Goal: Transaction & Acquisition: Download file/media

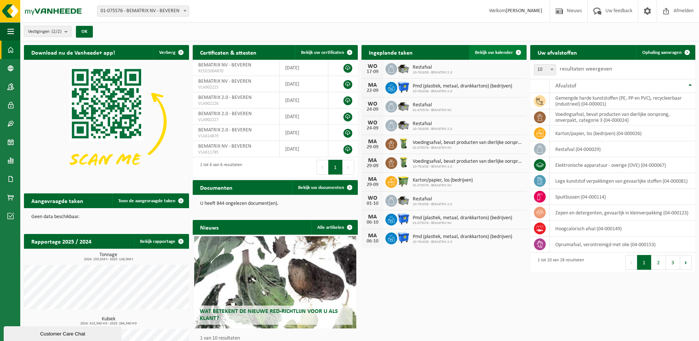
click at [501, 52] on span "Bekijk uw kalender" at bounding box center [494, 52] width 38 height 5
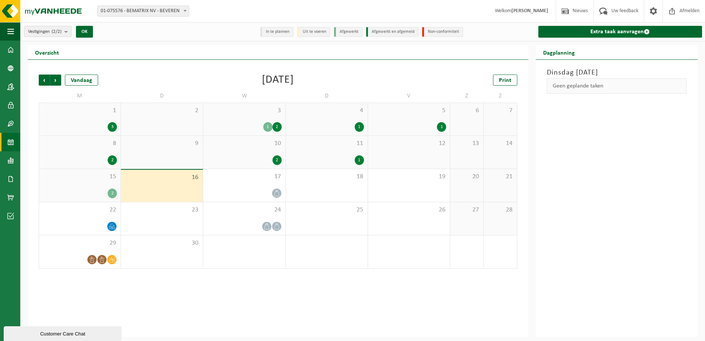
click at [108, 194] on div "2" at bounding box center [112, 193] width 9 height 10
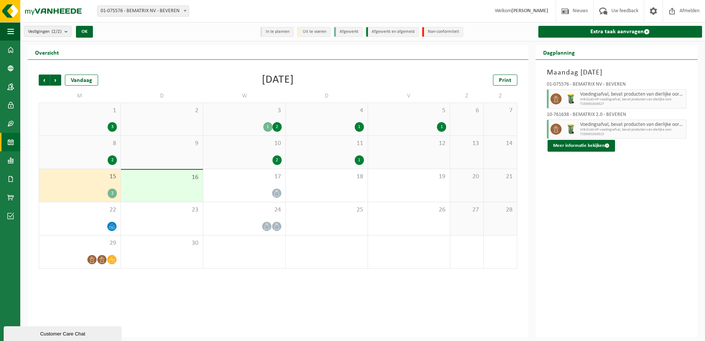
click at [176, 196] on div "16" at bounding box center [162, 186] width 82 height 32
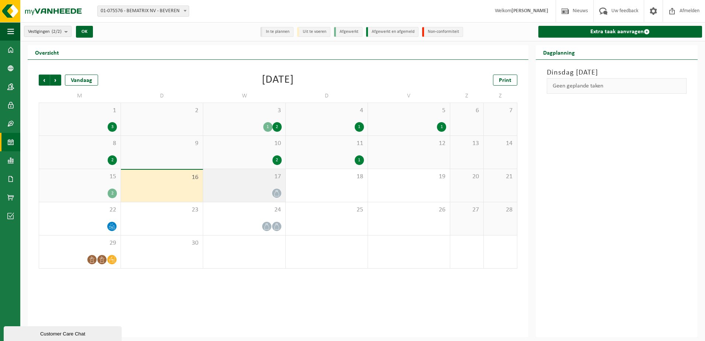
click at [272, 200] on div "17" at bounding box center [244, 185] width 82 height 33
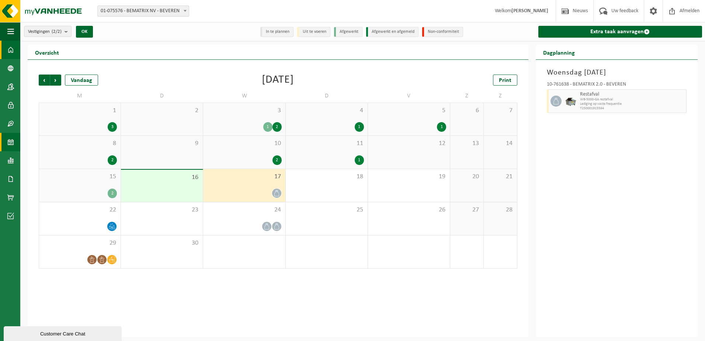
click at [9, 51] on span at bounding box center [10, 50] width 7 height 18
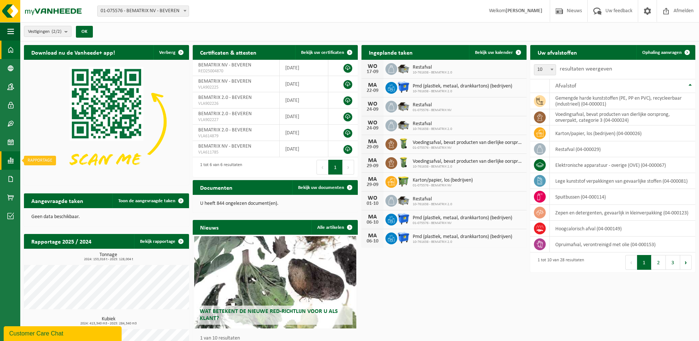
click at [5, 158] on link "Rapportage" at bounding box center [10, 160] width 20 height 18
click at [49, 174] on span "In lijstvorm" at bounding box center [56, 176] width 26 height 14
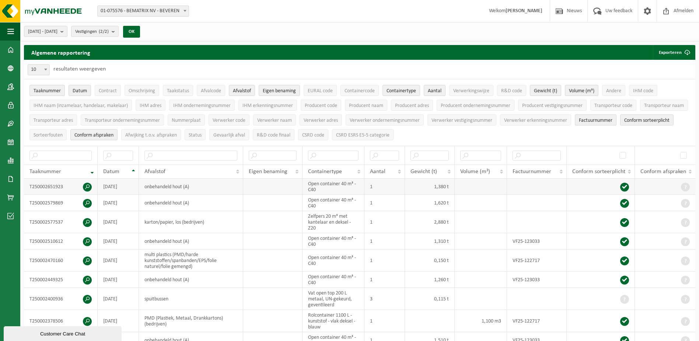
scroll to position [37, 0]
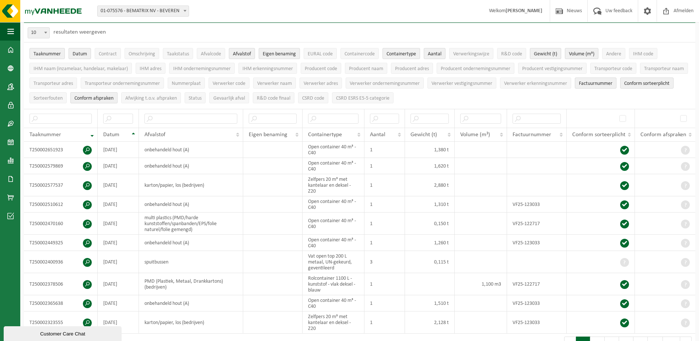
click at [114, 96] on span "Conform afspraken" at bounding box center [93, 98] width 39 height 6
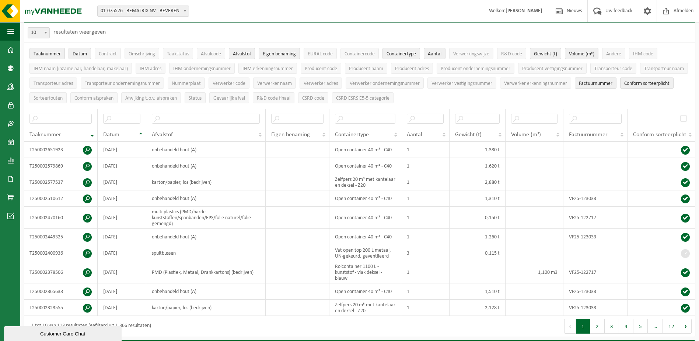
click at [77, 53] on span "Datum" at bounding box center [80, 54] width 14 height 6
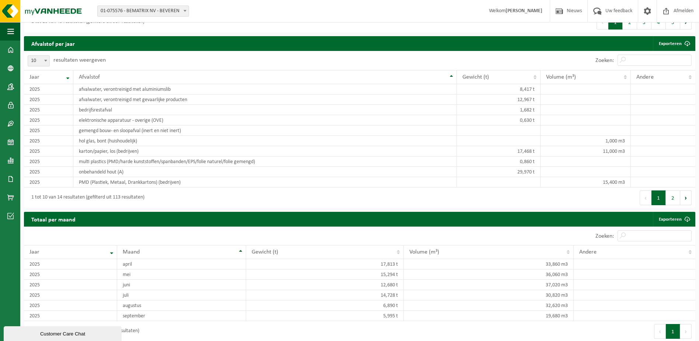
scroll to position [616, 0]
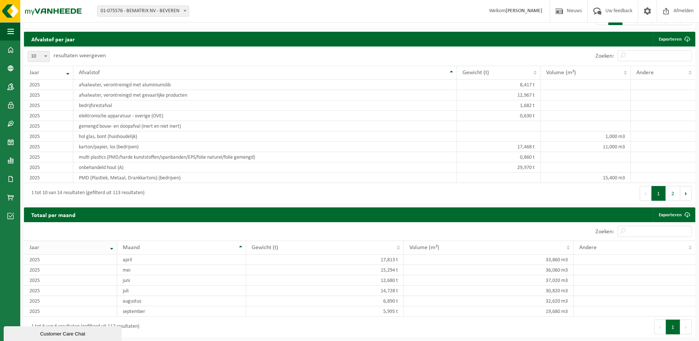
click at [109, 250] on th "Jaar" at bounding box center [70, 247] width 93 height 14
click at [112, 246] on th "Jaar" at bounding box center [70, 247] width 93 height 14
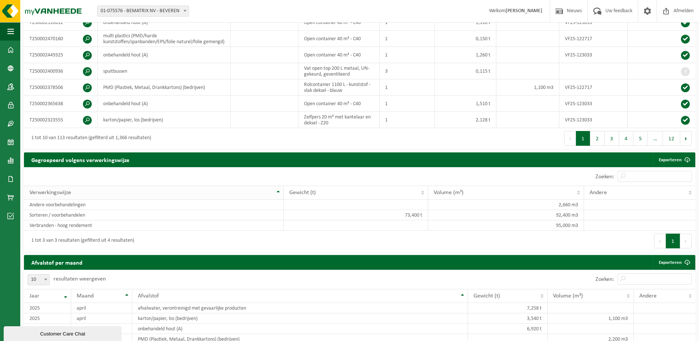
scroll to position [284, 0]
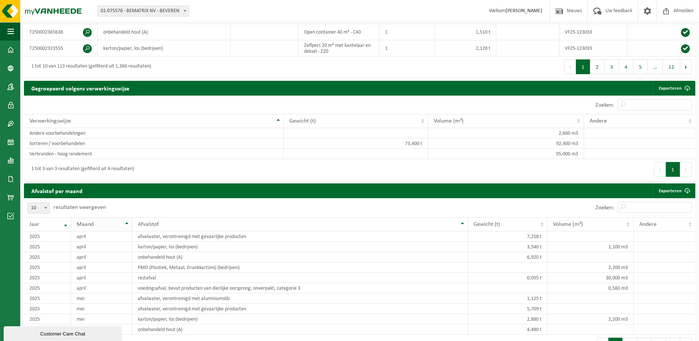
click at [126, 229] on th "Maand" at bounding box center [101, 224] width 61 height 14
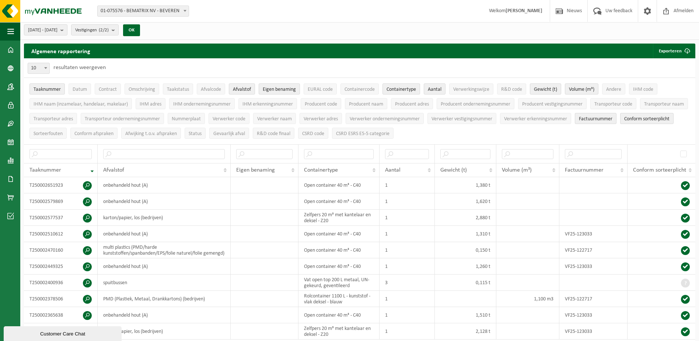
scroll to position [0, 0]
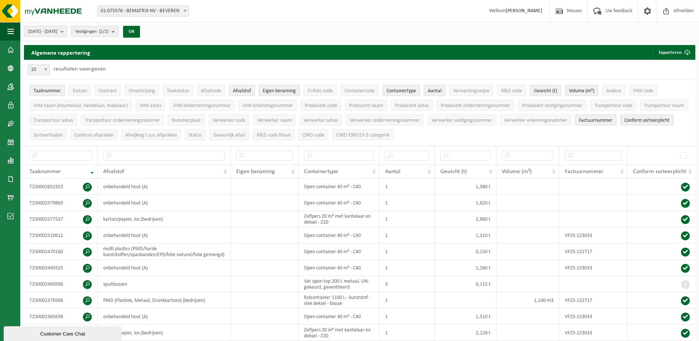
click at [406, 90] on span "Containertype" at bounding box center [401, 91] width 29 height 6
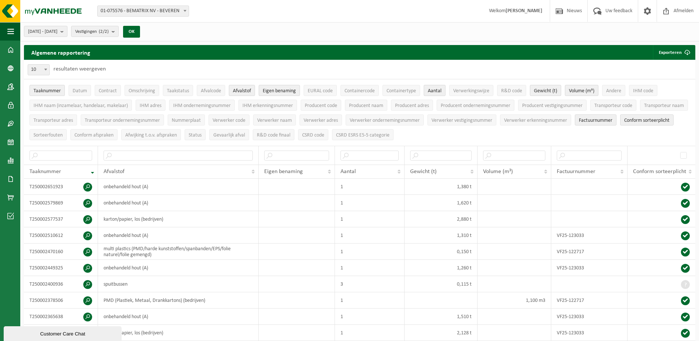
click at [439, 90] on span "Aantal" at bounding box center [435, 91] width 14 height 6
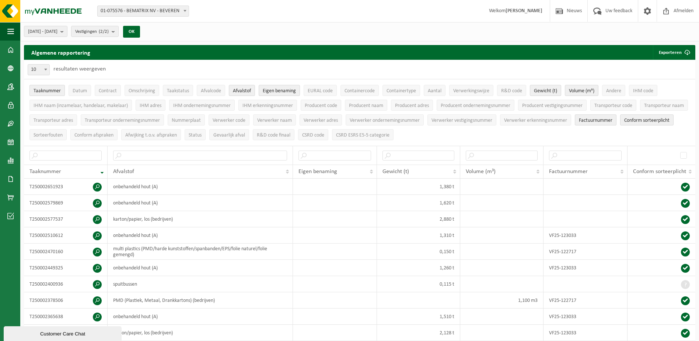
click at [56, 91] on span "Taaknummer" at bounding box center [47, 91] width 27 height 6
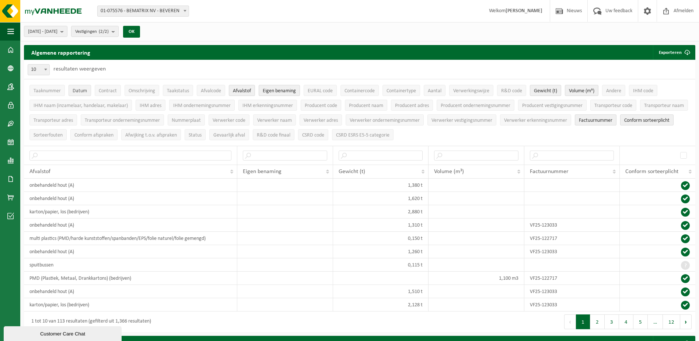
click at [83, 94] on span "Datum" at bounding box center [80, 91] width 14 height 6
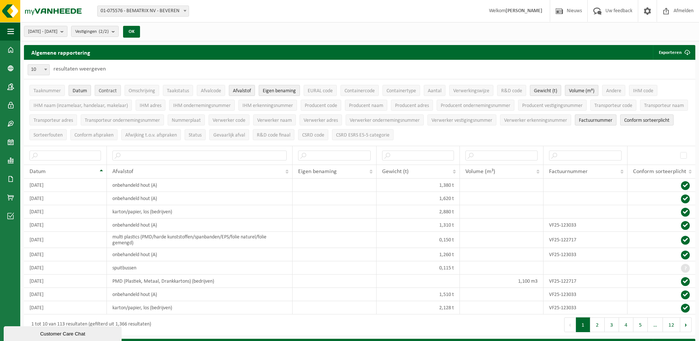
click at [108, 90] on span "Contract" at bounding box center [108, 91] width 18 height 6
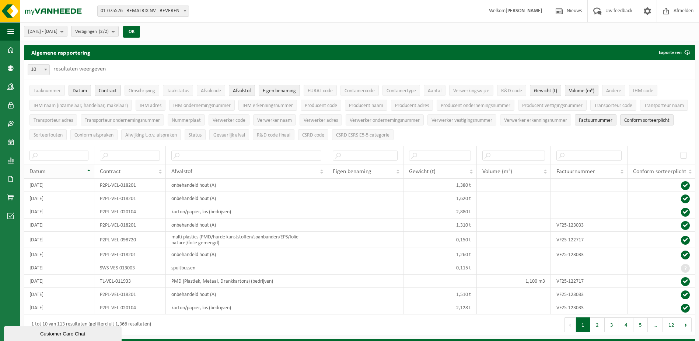
click at [87, 168] on th "Datum" at bounding box center [59, 171] width 70 height 14
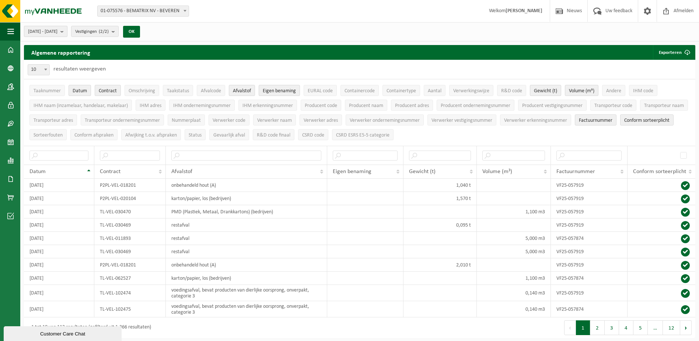
click at [67, 32] on b "submit" at bounding box center [63, 31] width 7 height 10
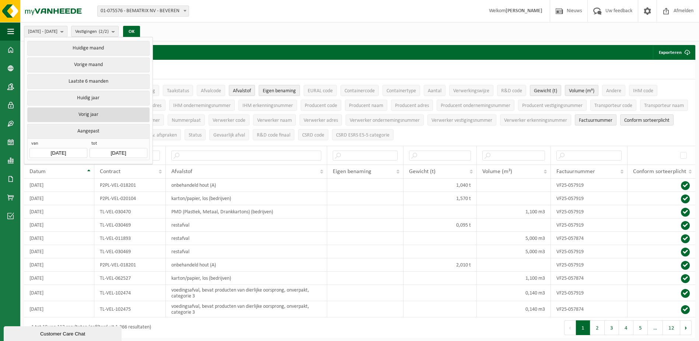
click at [90, 113] on button "Vorig jaar" at bounding box center [88, 114] width 122 height 15
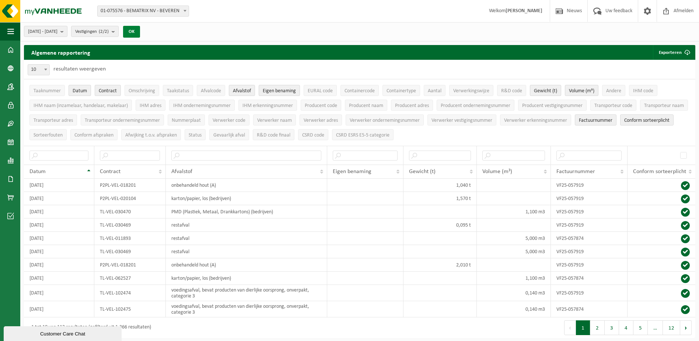
click at [140, 32] on button "OK" at bounding box center [131, 32] width 17 height 12
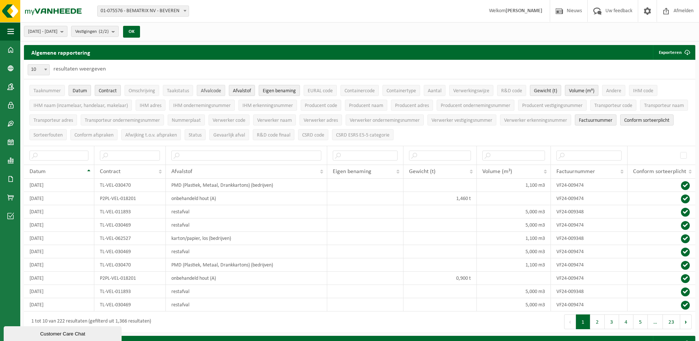
click at [217, 91] on span "Afvalcode" at bounding box center [211, 91] width 20 height 6
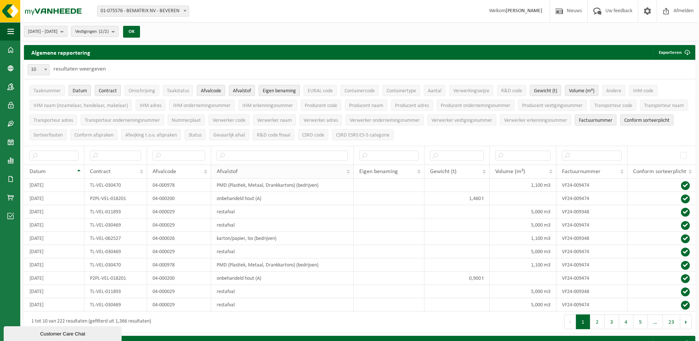
click at [347, 170] on th "Afvalstof" at bounding box center [282, 171] width 143 height 14
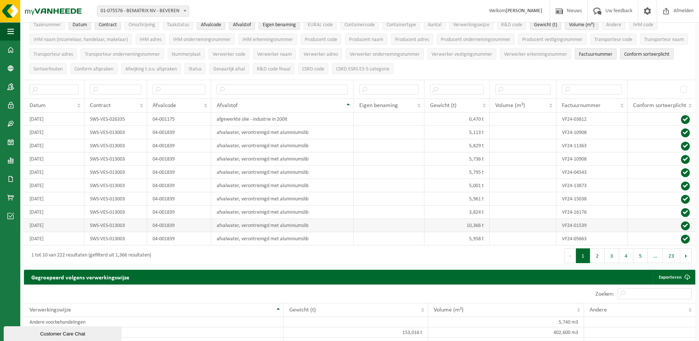
scroll to position [74, 0]
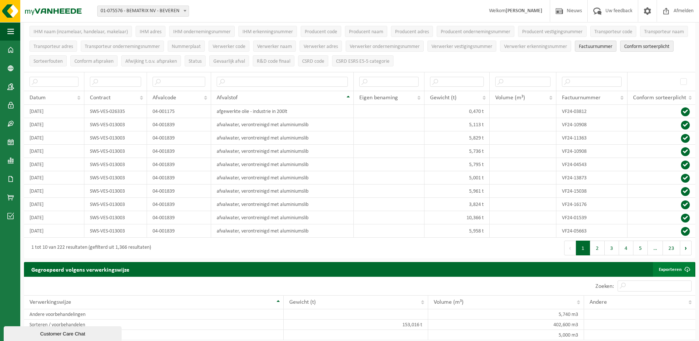
click at [686, 266] on span at bounding box center [687, 269] width 15 height 15
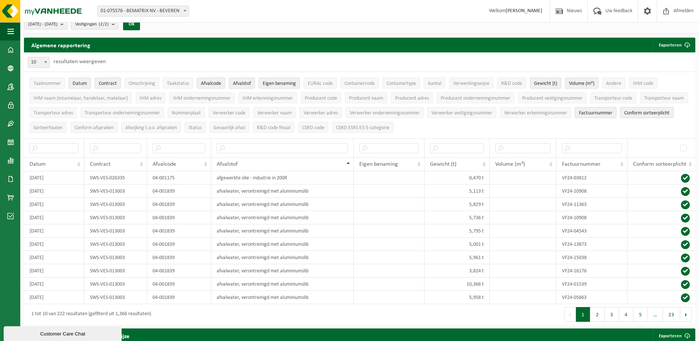
scroll to position [0, 0]
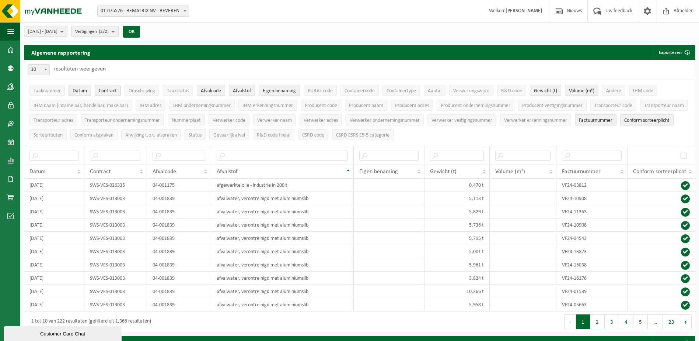
click at [689, 129] on ul "Taaknummer Datum Contract Omschrijving Taakstatus Afvalcode Afvalstof Eigen ben…" at bounding box center [360, 112] width 672 height 66
click at [678, 52] on button "Exporteren" at bounding box center [674, 52] width 42 height 15
click at [675, 83] on link "Alle beschikbare kolommen" at bounding box center [661, 81] width 67 height 15
click at [67, 31] on button "2024-01-01 - 2024-12-31" at bounding box center [46, 31] width 44 height 11
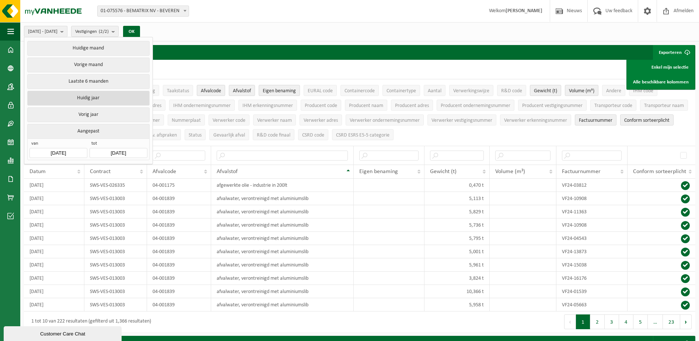
click at [111, 96] on button "Huidig jaar" at bounding box center [88, 98] width 122 height 15
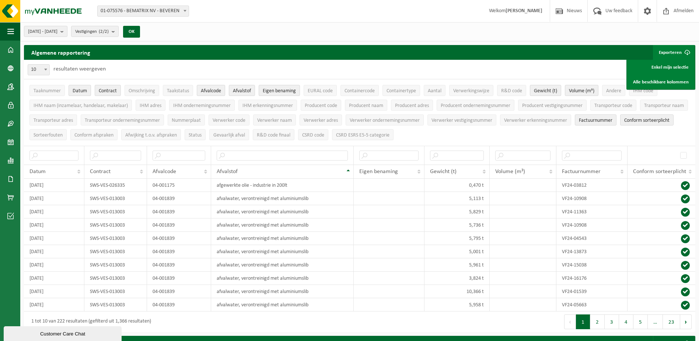
click at [670, 50] on button "Exporteren" at bounding box center [674, 52] width 42 height 15
click at [687, 49] on span "submit" at bounding box center [687, 52] width 15 height 15
click at [675, 79] on link "Alle beschikbare kolommen" at bounding box center [661, 81] width 67 height 15
click at [423, 29] on div "[DATE] - [DATE] Huidige maand Vorige maand Laatste 6 maanden Huidig jaar Vorig …" at bounding box center [359, 31] width 679 height 19
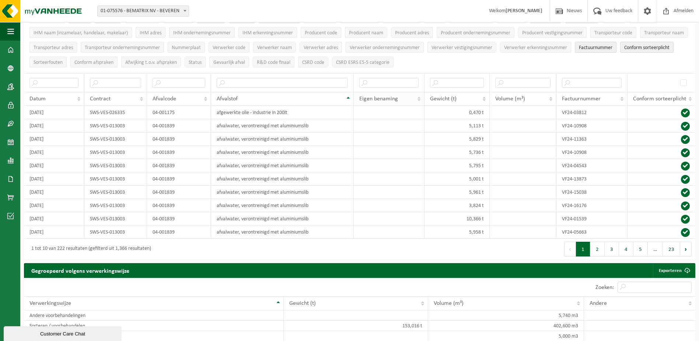
scroll to position [37, 0]
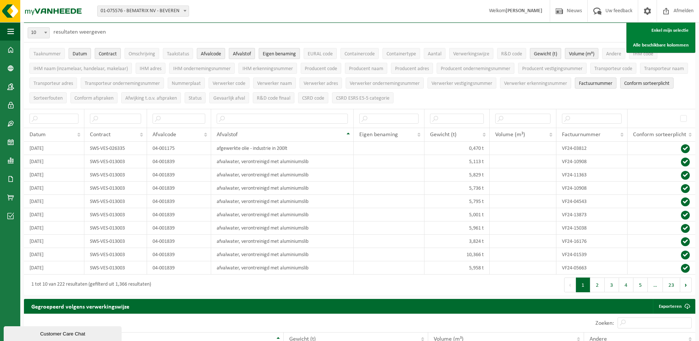
click at [244, 51] on span "Afvalstof" at bounding box center [242, 54] width 18 height 6
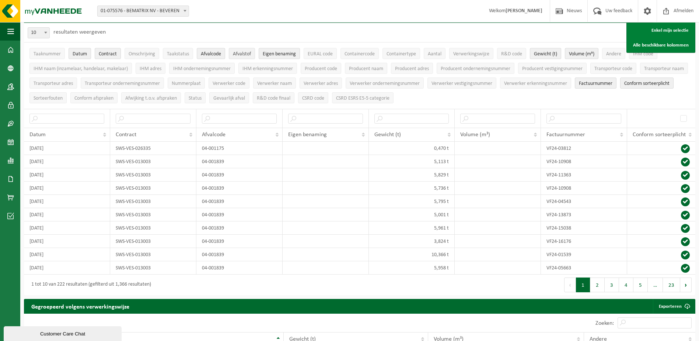
click at [244, 51] on span "Afvalstof" at bounding box center [242, 54] width 18 height 6
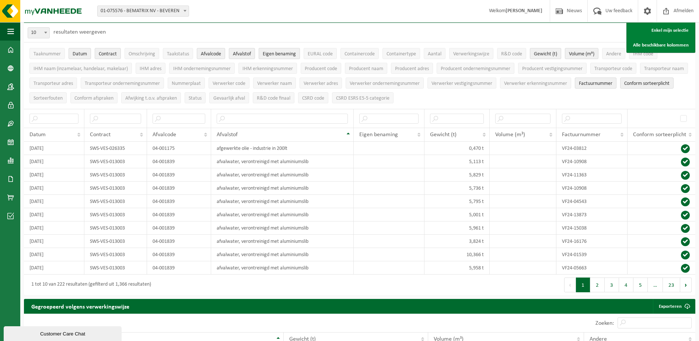
click at [285, 52] on span "Eigen benaming" at bounding box center [279, 54] width 33 height 6
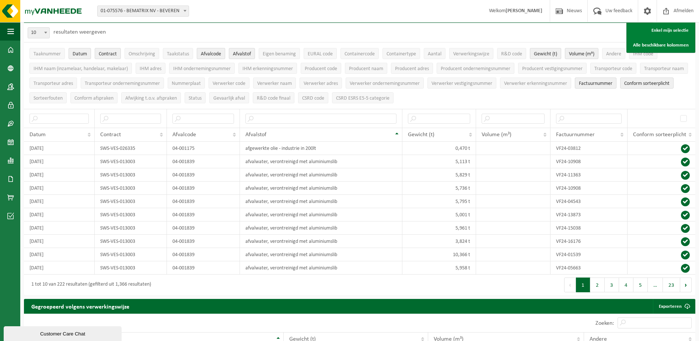
click at [218, 53] on span "Afvalcode" at bounding box center [211, 54] width 20 height 6
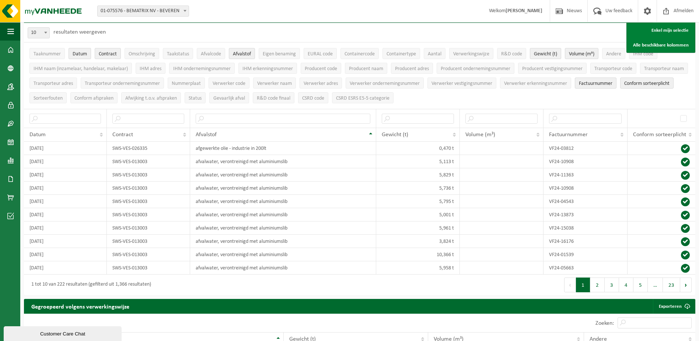
click at [81, 57] on button "Datum" at bounding box center [80, 53] width 22 height 11
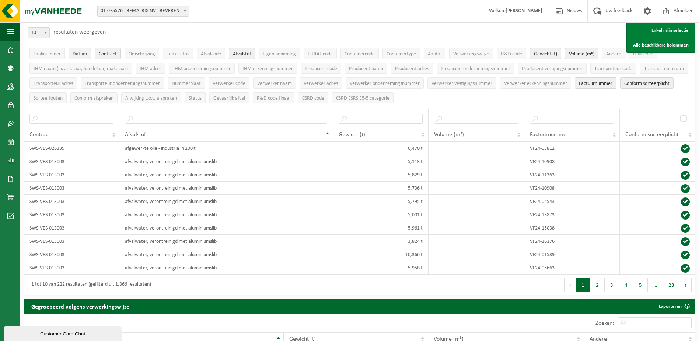
click at [81, 57] on button "Datum" at bounding box center [80, 53] width 22 height 11
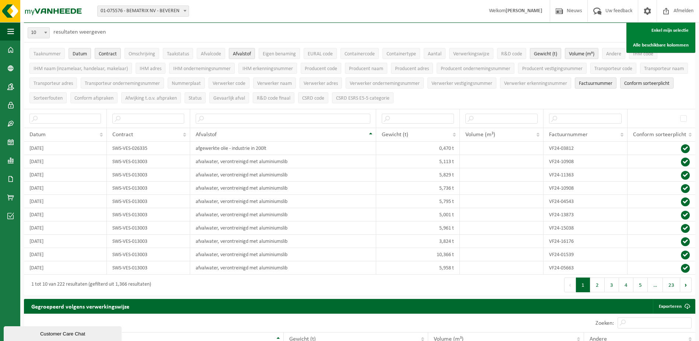
click at [690, 70] on ul "Taaknummer Datum Contract Omschrijving Taakstatus Afvalcode Afvalstof Eigen ben…" at bounding box center [360, 75] width 672 height 66
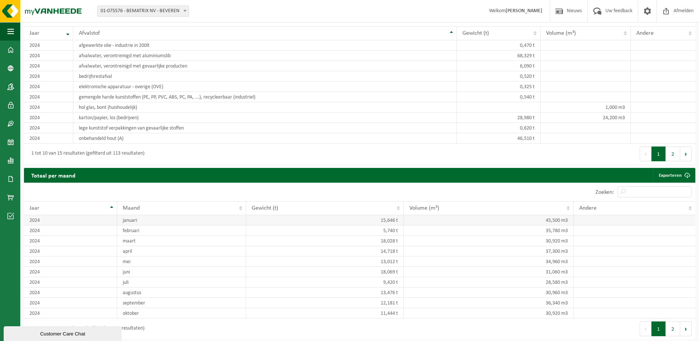
scroll to position [622, 0]
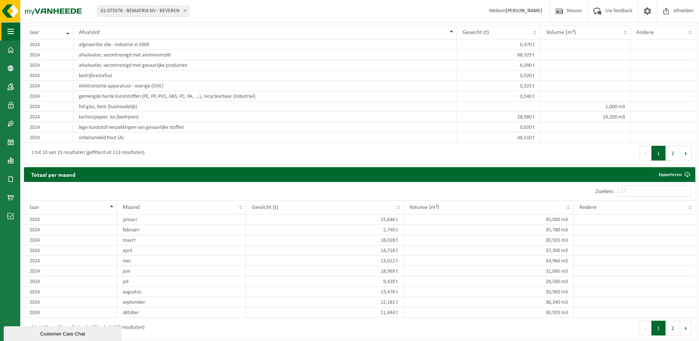
click at [17, 34] on button "Navigatie" at bounding box center [10, 31] width 20 height 18
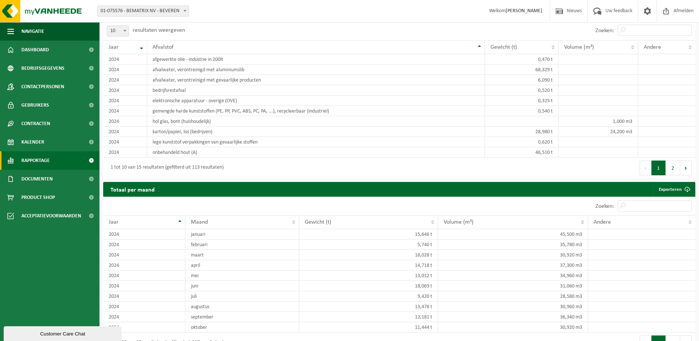
click at [29, 159] on span "Rapportage" at bounding box center [35, 160] width 28 height 18
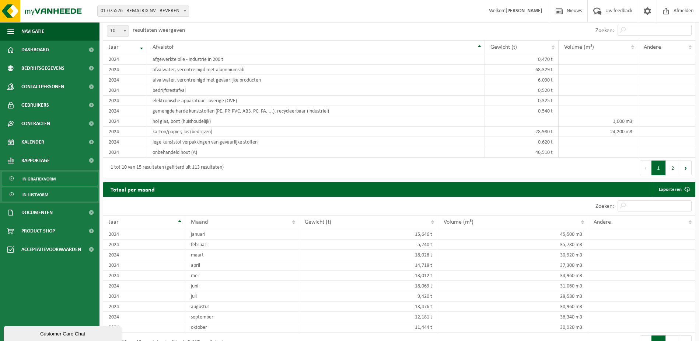
click at [39, 177] on span "In grafiekvorm" at bounding box center [38, 179] width 33 height 14
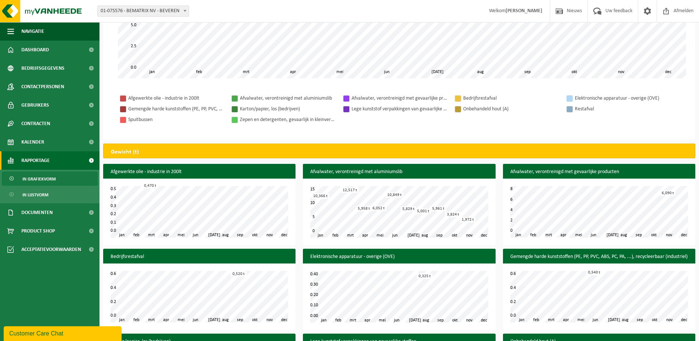
scroll to position [184, 0]
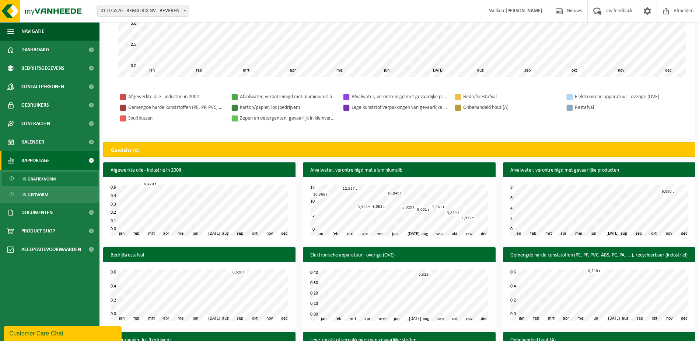
click at [347, 170] on h3 "Afvalwater, verontreinigd met aluminiumslib" at bounding box center [399, 170] width 192 height 16
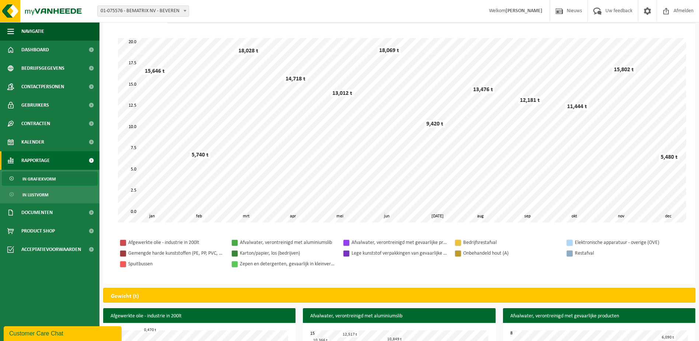
scroll to position [0, 0]
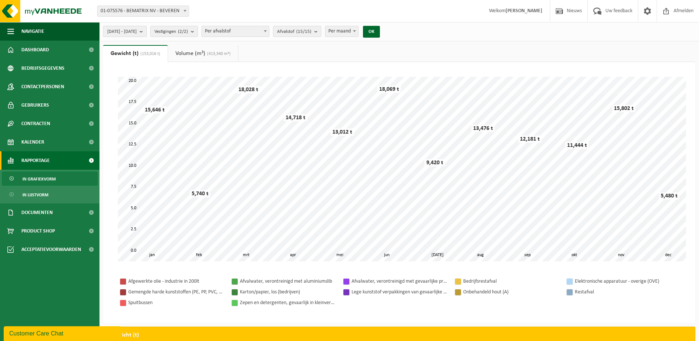
click at [146, 34] on b "submit" at bounding box center [143, 31] width 7 height 10
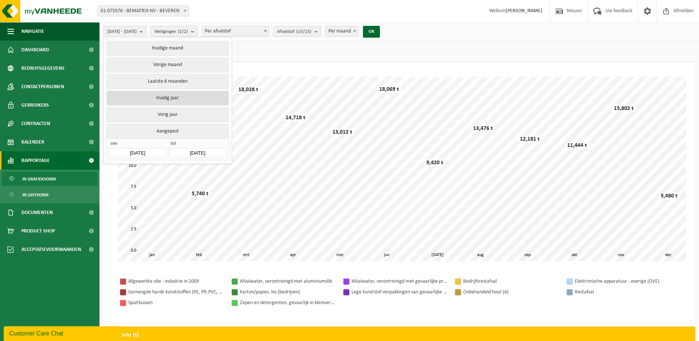
click at [169, 98] on button "Huidig jaar" at bounding box center [168, 98] width 122 height 15
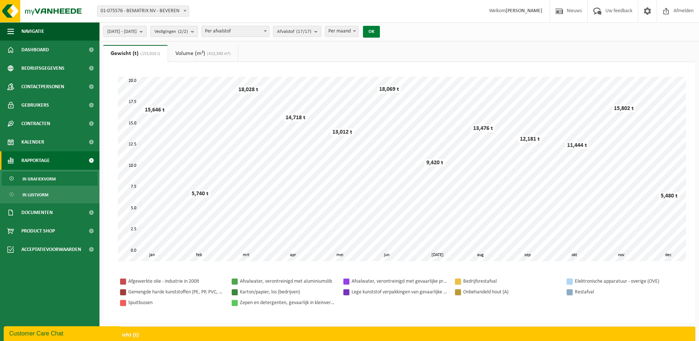
click at [380, 33] on button "OK" at bounding box center [371, 32] width 17 height 12
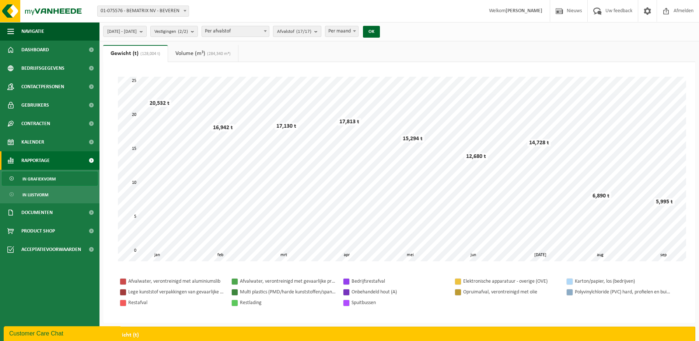
click at [321, 31] on b "submit" at bounding box center [317, 31] width 7 height 10
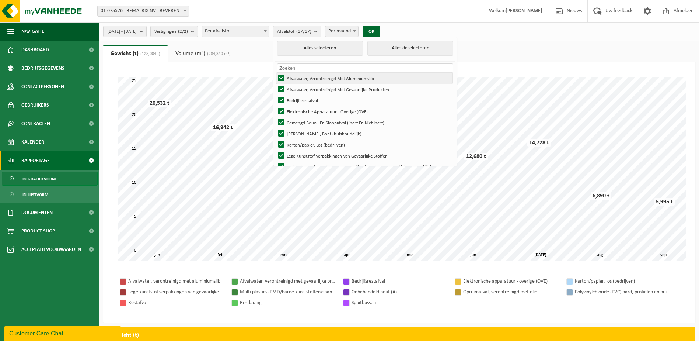
click at [303, 76] on label "Afvalwater, Verontreinigd Met Aluminiumslib" at bounding box center [365, 78] width 176 height 11
click at [275, 73] on input "Afvalwater, Verontreinigd Met Aluminiumslib" at bounding box center [275, 72] width 0 height 0
checkbox input "false"
click at [303, 87] on label "Afvalwater, Verontreinigd Met Gevaarlijke Producten" at bounding box center [365, 89] width 176 height 11
click at [275, 84] on input "Afvalwater, Verontreinigd Met Gevaarlijke Producten" at bounding box center [275, 83] width 0 height 0
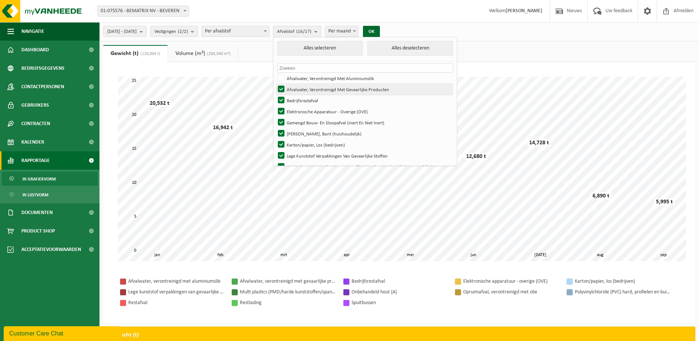
checkbox input "false"
click at [302, 97] on label "Bedrijfsrestafval" at bounding box center [365, 100] width 176 height 11
click at [275, 95] on input "Bedrijfsrestafval" at bounding box center [275, 94] width 0 height 0
checkbox input "false"
click at [302, 106] on label "Elektronische Apparatuur - Overige (OVE)" at bounding box center [365, 111] width 176 height 11
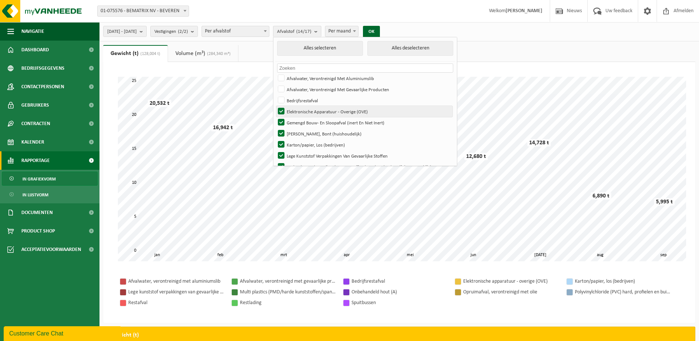
click at [275, 105] on input "Elektronische Apparatuur - Overige (OVE)" at bounding box center [275, 105] width 0 height 0
checkbox input "false"
drag, startPoint x: 302, startPoint y: 119, endPoint x: 303, endPoint y: 129, distance: 10.0
click at [302, 119] on label "Gemengd Bouw- En Sloopafval (inert En Niet Inert)" at bounding box center [365, 122] width 176 height 11
click at [275, 117] on input "Gemengd Bouw- En Sloopafval (inert En Niet Inert)" at bounding box center [275, 117] width 0 height 0
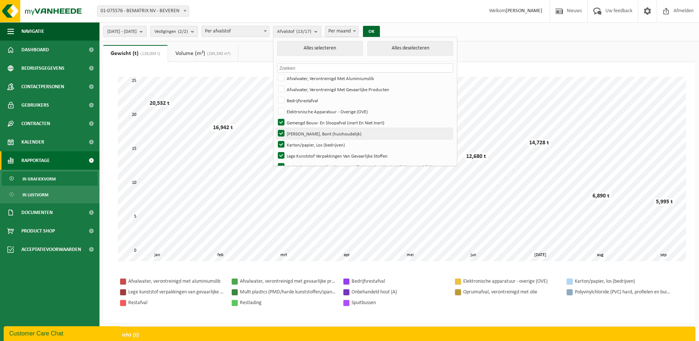
checkbox input "false"
drag, startPoint x: 303, startPoint y: 130, endPoint x: 304, endPoint y: 135, distance: 4.8
click at [303, 131] on label "Hol Glas, Bont (huishoudelijk)" at bounding box center [365, 133] width 176 height 11
click at [275, 128] on input "Hol Glas, Bont (huishoudelijk)" at bounding box center [275, 128] width 0 height 0
checkbox input "false"
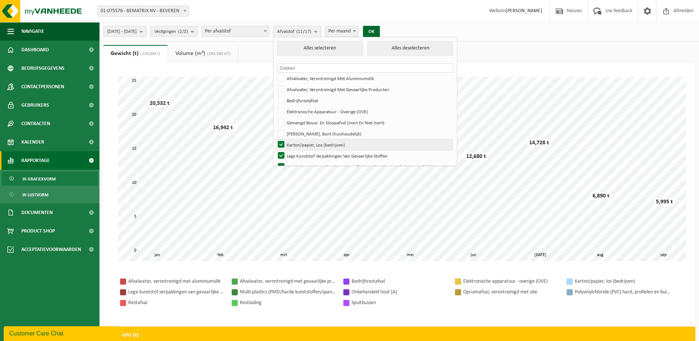
click at [305, 144] on label "Karton/papier, Los (bedrijven)" at bounding box center [365, 144] width 176 height 11
click at [275, 139] on input "Karton/papier, Los (bedrijven)" at bounding box center [275, 139] width 0 height 0
checkbox input "false"
click at [304, 152] on label "Lege Kunststof Verpakkingen Van Gevaarlijke Stoffen" at bounding box center [365, 155] width 176 height 11
click at [275, 150] on input "Lege Kunststof Verpakkingen Van Gevaarlijke Stoffen" at bounding box center [275, 150] width 0 height 0
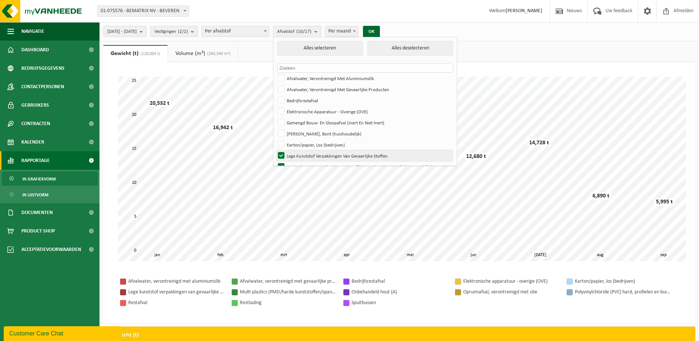
checkbox input "false"
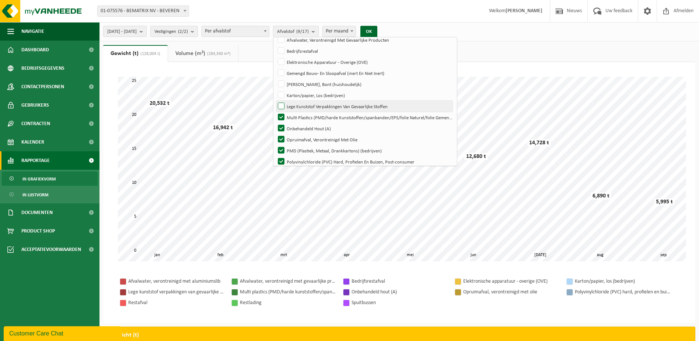
scroll to position [74, 0]
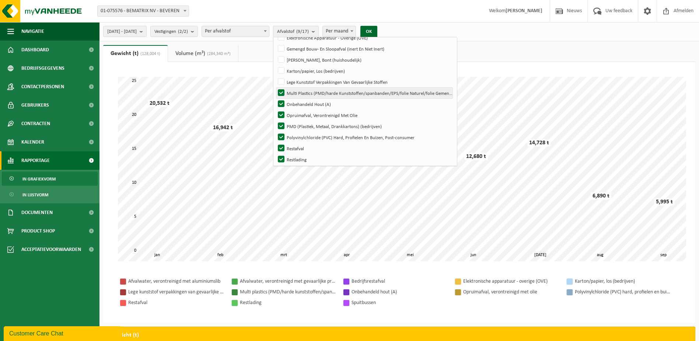
click at [306, 95] on label "Multi Plastics (PMD/harde Kunststoffen/spanbanden/EPS/folie Naturel/folie Gemen…" at bounding box center [365, 92] width 176 height 11
click at [275, 87] on input "Multi Plastics (PMD/harde Kunststoffen/spanbanden/EPS/folie Naturel/folie Gemen…" at bounding box center [275, 87] width 0 height 0
checkbox input "false"
click at [304, 104] on label "Onbehandeld Hout (A)" at bounding box center [365, 103] width 176 height 11
click at [275, 98] on input "Onbehandeld Hout (A)" at bounding box center [275, 98] width 0 height 0
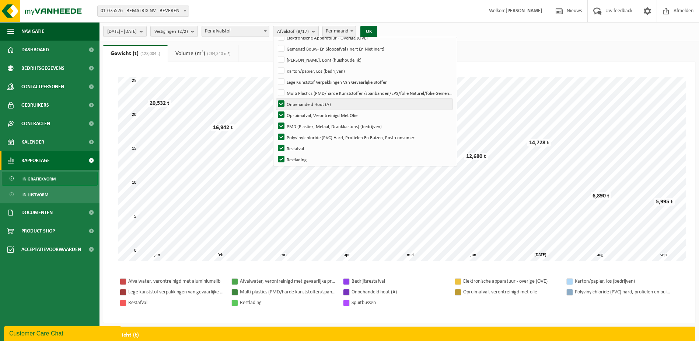
checkbox input "false"
click at [303, 114] on label "Opruimafval, Verontreinigd Met Olie" at bounding box center [365, 114] width 176 height 11
click at [275, 109] on input "Opruimafval, Verontreinigd Met Olie" at bounding box center [275, 109] width 0 height 0
checkbox input "false"
click at [303, 124] on label "PMD (Plastiek, Metaal, Drankkartons) (bedrijven)" at bounding box center [365, 126] width 176 height 11
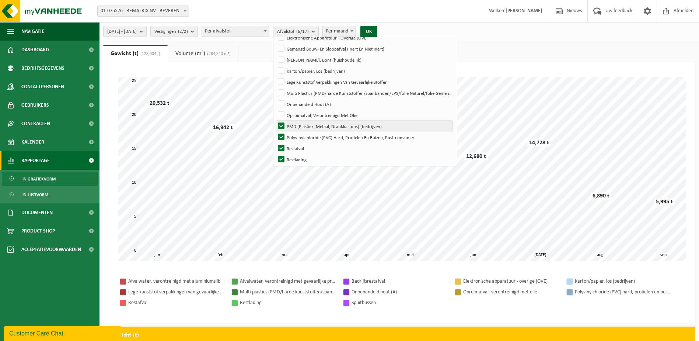
click at [275, 121] on input "PMD (Plastiek, Metaal, Drankkartons) (bedrijven)" at bounding box center [275, 120] width 0 height 0
checkbox input "false"
click at [302, 132] on label "Polyvinylchloride (PVC) Hard, Profielen En Buizen, Post-consumer" at bounding box center [365, 137] width 176 height 11
click at [275, 131] on input "Polyvinylchloride (PVC) Hard, Profielen En Buizen, Post-consumer" at bounding box center [275, 131] width 0 height 0
checkbox input "false"
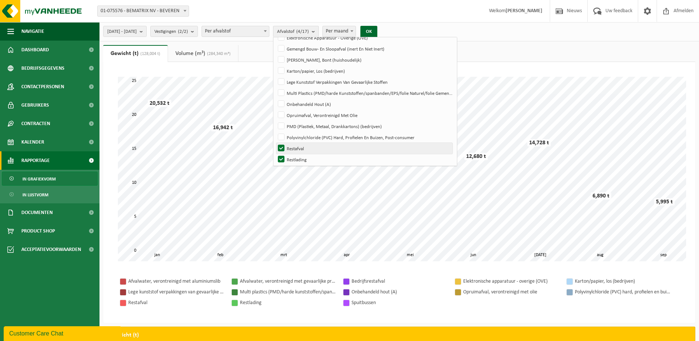
click at [304, 146] on label "Restafval" at bounding box center [365, 148] width 176 height 11
click at [275, 143] on input "Restafval" at bounding box center [275, 142] width 0 height 0
checkbox input "false"
click at [304, 156] on label "Restlading" at bounding box center [365, 159] width 176 height 11
click at [275, 154] on input "Restlading" at bounding box center [275, 153] width 0 height 0
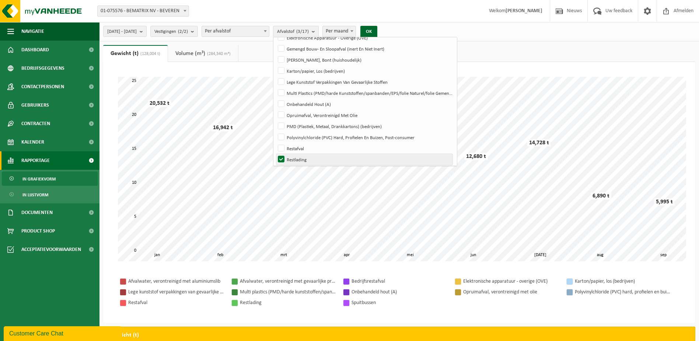
checkbox input "false"
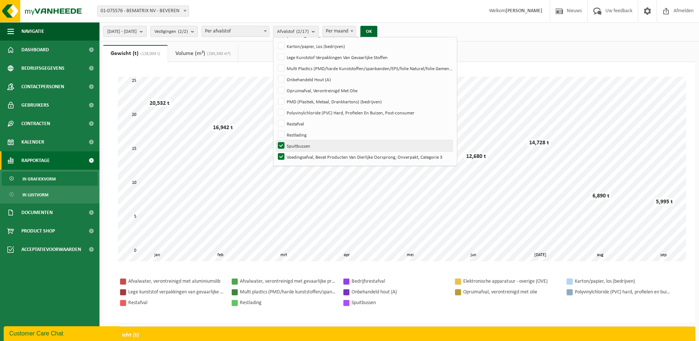
click at [305, 145] on label "Spuitbussen" at bounding box center [365, 145] width 176 height 11
click at [275, 140] on input "Spuitbussen" at bounding box center [275, 140] width 0 height 0
checkbox input "false"
click at [307, 156] on label "Voedingsafval, Bevat Producten Van Dierlijke Oorsprong, Onverpakt, Categorie 3" at bounding box center [365, 156] width 176 height 11
click at [275, 151] on input "Voedingsafval, Bevat Producten Van Dierlijke Oorsprong, Onverpakt, Categorie 3" at bounding box center [275, 151] width 0 height 0
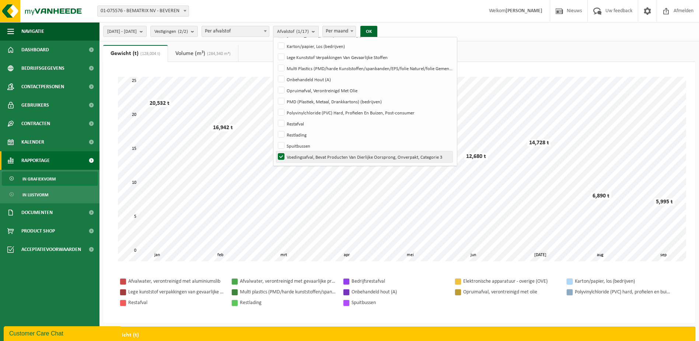
checkbox input "false"
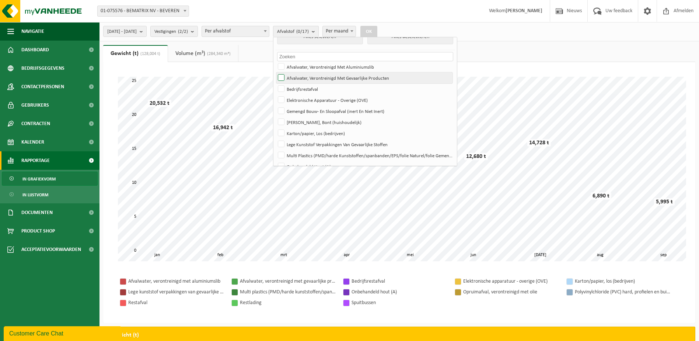
scroll to position [0, 0]
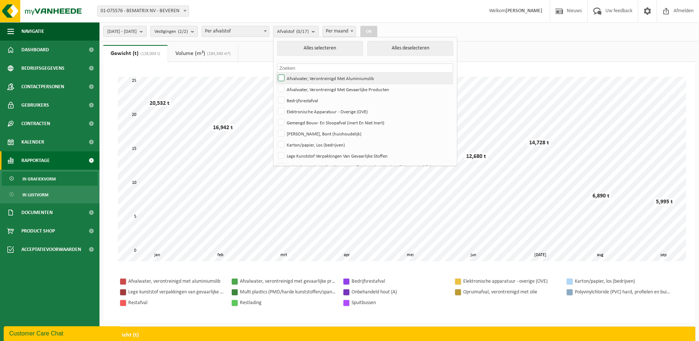
click at [313, 82] on label "Afvalwater, Verontreinigd Met Aluminiumslib" at bounding box center [365, 78] width 176 height 11
click at [275, 73] on input "Afvalwater, Verontreinigd Met Aluminiumslib" at bounding box center [275, 72] width 0 height 0
checkbox input "true"
click at [378, 29] on button "OK" at bounding box center [369, 32] width 17 height 12
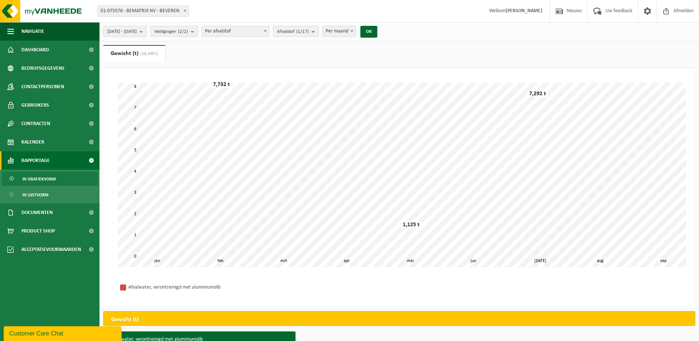
click at [146, 31] on b "submit" at bounding box center [143, 31] width 7 height 10
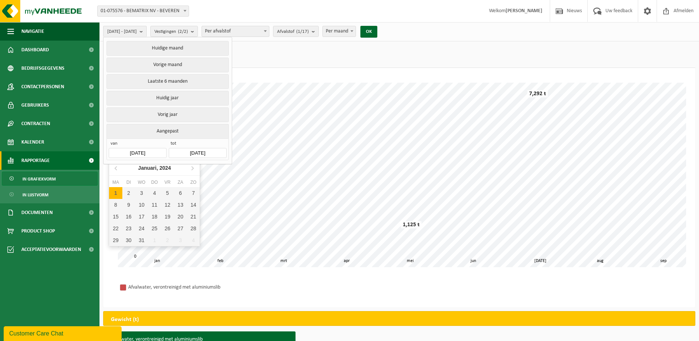
click at [135, 150] on input "2025-01-01" at bounding box center [138, 153] width 58 height 10
click at [154, 166] on div "Januari, 2024" at bounding box center [154, 168] width 39 height 12
click at [142, 152] on input "2025-01-01" at bounding box center [138, 153] width 58 height 10
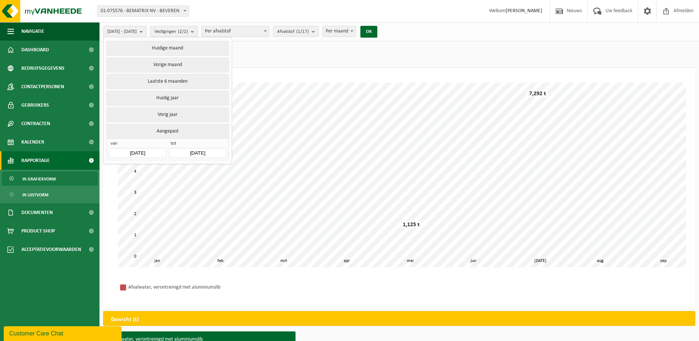
click at [383, 38] on div "2025-01-01 - 2025-09-16 Huidige maand Vorige maand Laatste 6 maanden Huidig jaa…" at bounding box center [243, 32] width 286 height 16
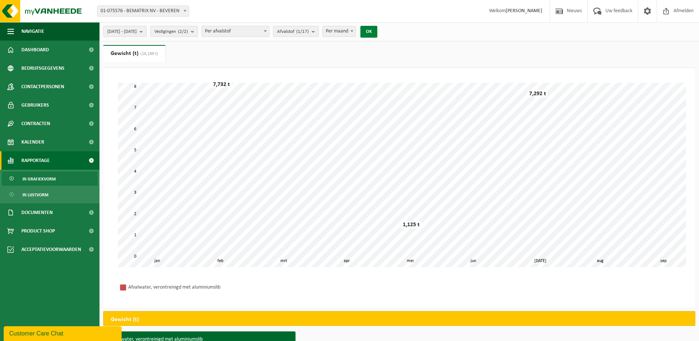
click at [378, 34] on button "OK" at bounding box center [369, 32] width 17 height 12
click at [132, 32] on span "2025-01-01 - 2025-09-16" at bounding box center [121, 31] width 29 height 11
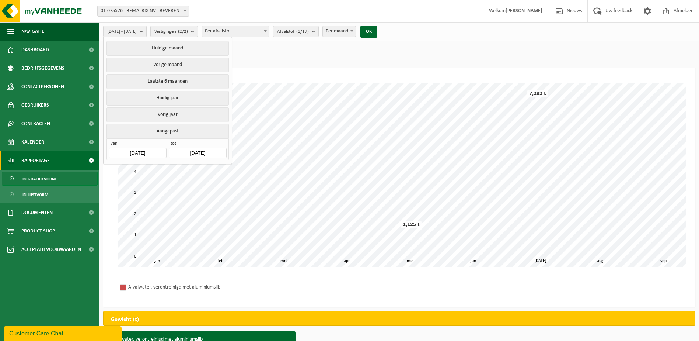
click at [171, 127] on button "Aangepast" at bounding box center [168, 131] width 122 height 14
click at [168, 130] on button "Aangepast" at bounding box center [168, 131] width 122 height 14
click at [145, 153] on input "2025-01-01" at bounding box center [138, 153] width 58 height 10
click at [125, 183] on div "Jan" at bounding box center [124, 182] width 30 height 15
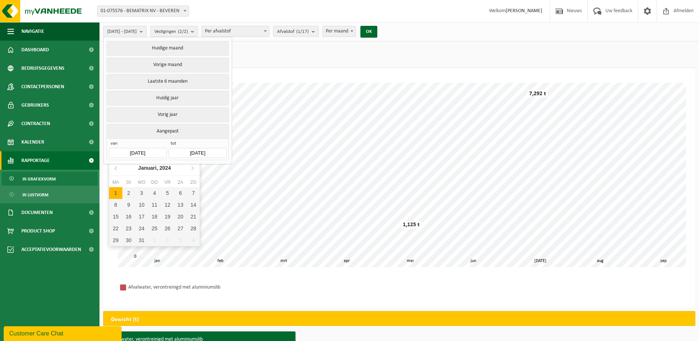
click at [135, 152] on input "2025-01-01" at bounding box center [138, 153] width 58 height 10
click at [162, 154] on input "2025-01-01" at bounding box center [138, 153] width 58 height 10
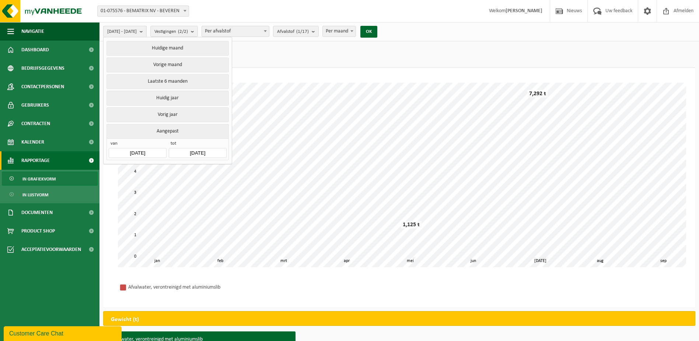
click at [122, 34] on span "2025-01-01 - 2025-09-16" at bounding box center [121, 31] width 29 height 11
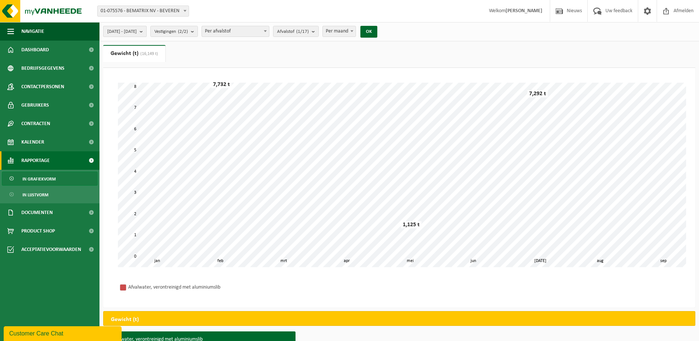
click at [122, 34] on span "2025-01-01 - 2025-09-16" at bounding box center [121, 31] width 29 height 11
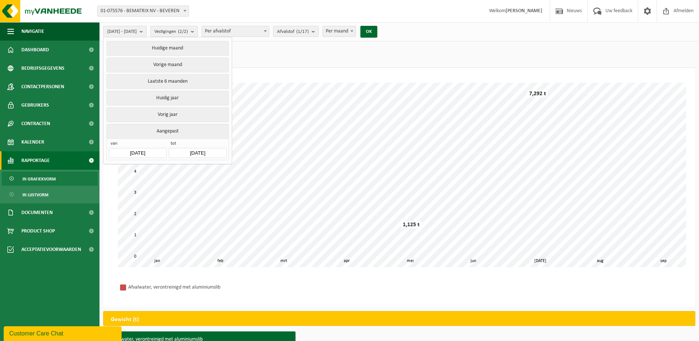
click at [172, 128] on button "Aangepast" at bounding box center [168, 131] width 122 height 14
click at [171, 115] on button "Vorig jaar" at bounding box center [168, 114] width 122 height 15
type input "2024-01-01"
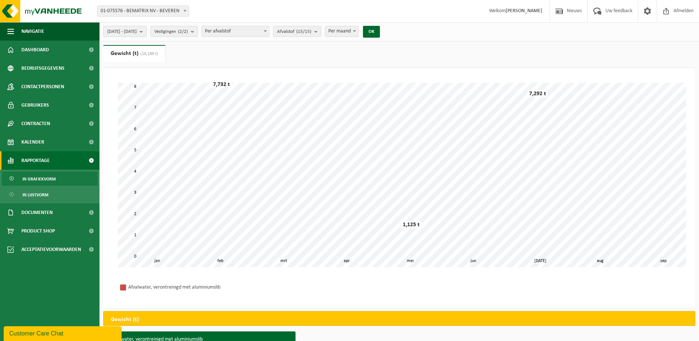
click at [137, 36] on span "2024-01-01 - 2024-12-31" at bounding box center [121, 31] width 29 height 11
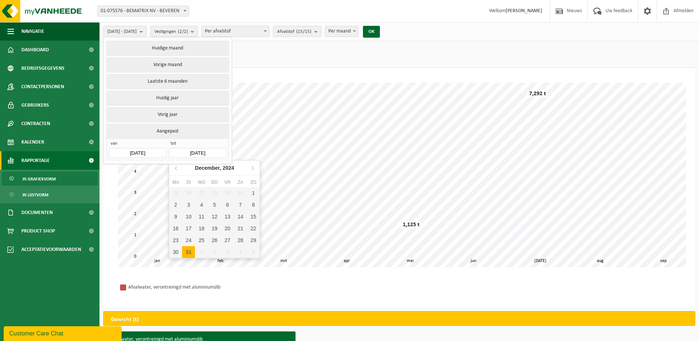
click at [194, 151] on input "2024-12-31" at bounding box center [198, 153] width 58 height 10
click at [251, 168] on icon at bounding box center [253, 168] width 12 height 12
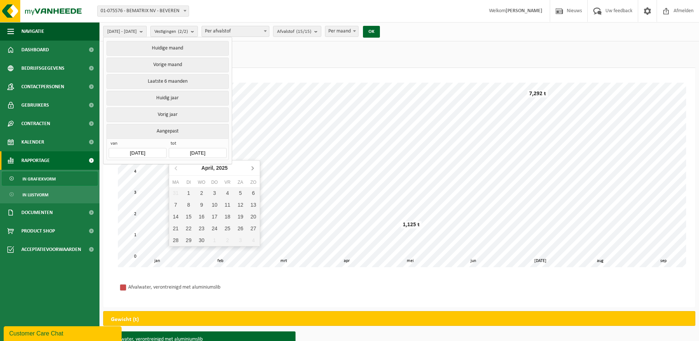
click at [251, 168] on icon at bounding box center [253, 168] width 12 height 12
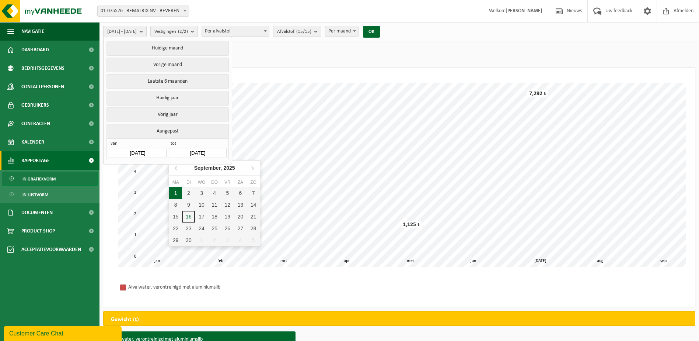
click at [179, 194] on div "1" at bounding box center [175, 193] width 13 height 12
type input "[DATE]"
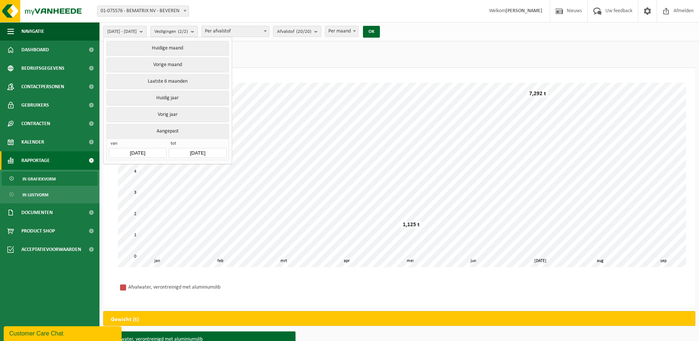
click at [260, 65] on ul "Gewicht (t) (16,149 t) Volume (m³) (284,340 m³)" at bounding box center [399, 56] width 592 height 23
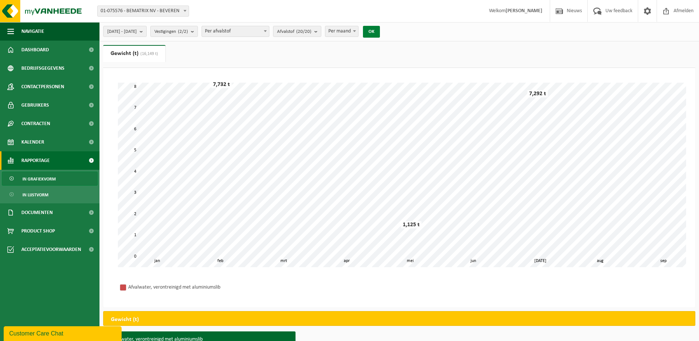
click at [380, 30] on button "OK" at bounding box center [371, 32] width 17 height 12
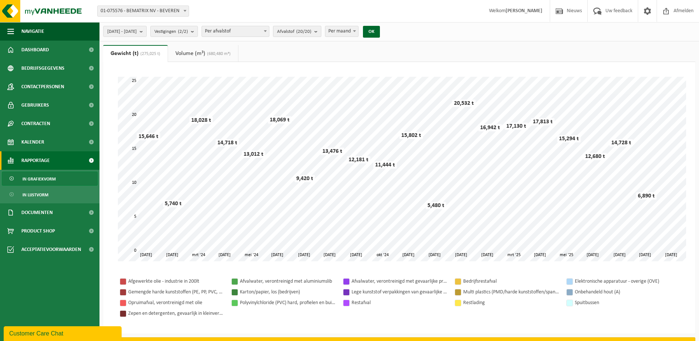
click at [306, 33] on span "Afvalstof (20/20)" at bounding box center [294, 31] width 34 height 11
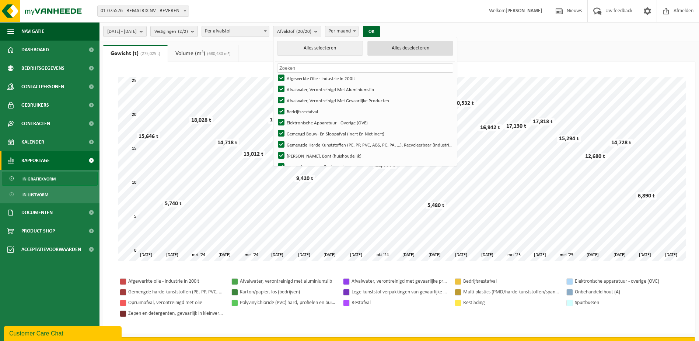
click at [420, 49] on button "Alles deselecteren" at bounding box center [411, 48] width 86 height 15
checkbox input "false"
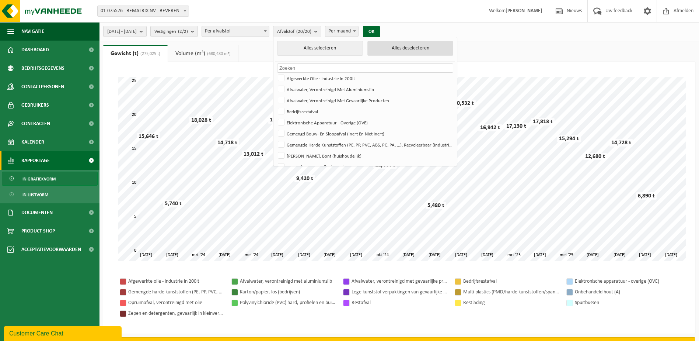
checkbox input "false"
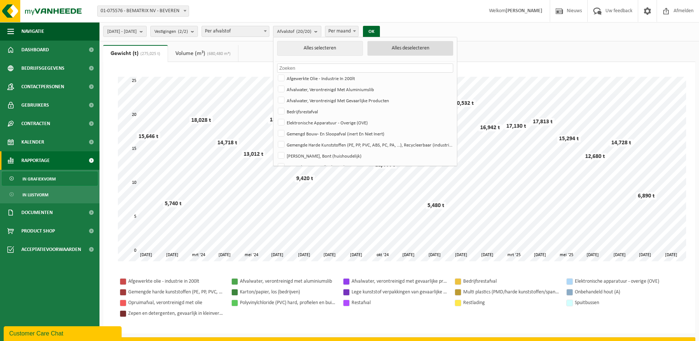
checkbox input "false"
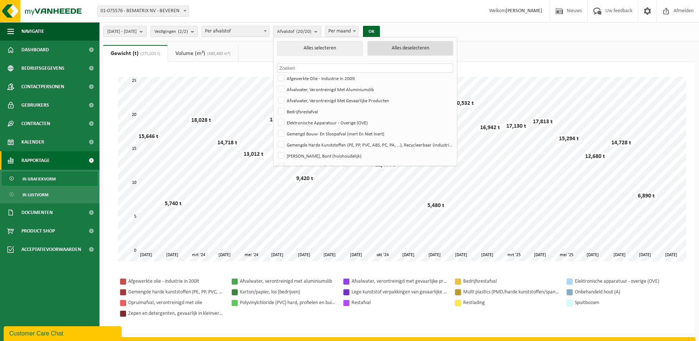
checkbox input "false"
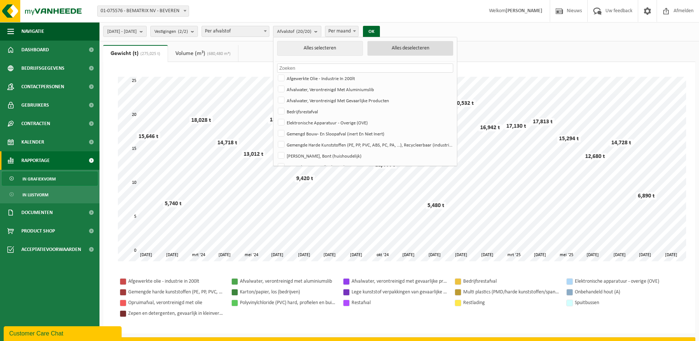
checkbox input "false"
click at [310, 88] on label "Afvalwater, Verontreinigd Met Aluminiumslib" at bounding box center [365, 89] width 176 height 11
click at [275, 84] on input "Afvalwater, Verontreinigd Met Aluminiumslib" at bounding box center [275, 83] width 0 height 0
checkbox input "true"
click at [378, 31] on button "OK" at bounding box center [369, 32] width 17 height 12
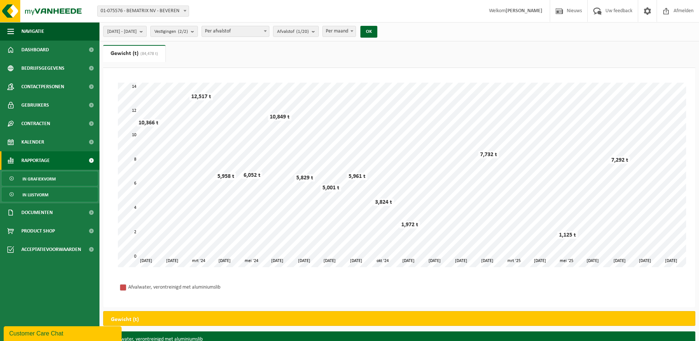
click at [39, 194] on span "In lijstvorm" at bounding box center [35, 195] width 26 height 14
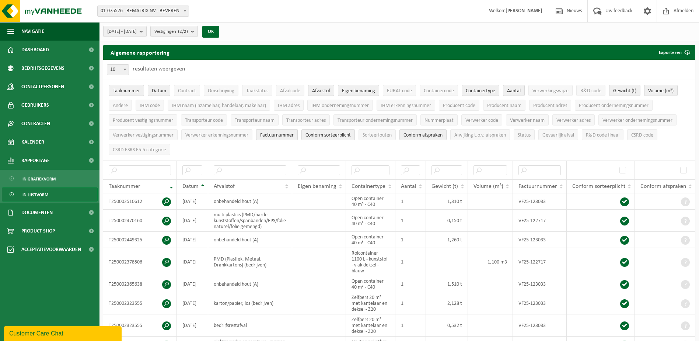
click at [279, 135] on span "Factuurnummer" at bounding box center [277, 135] width 34 height 6
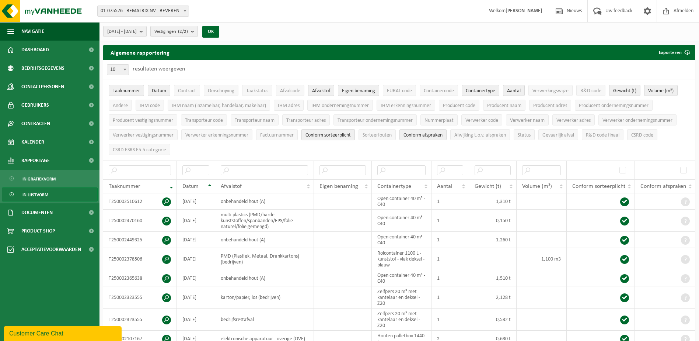
click at [321, 134] on span "Conform sorteerplicht" at bounding box center [328, 135] width 45 height 6
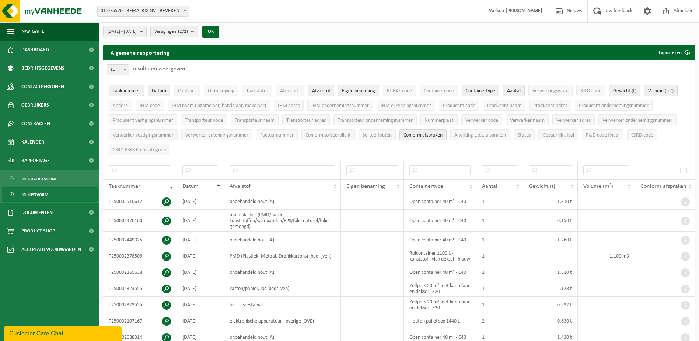
click at [432, 135] on span "Conform afspraken" at bounding box center [423, 135] width 39 height 6
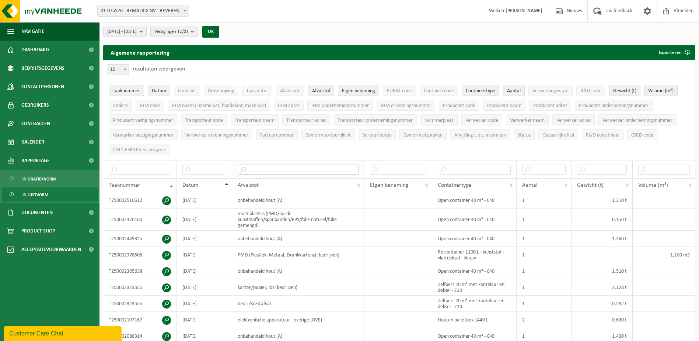
click at [265, 169] on input "text" at bounding box center [298, 169] width 121 height 10
click at [357, 182] on th "Afvalstof" at bounding box center [298, 185] width 132 height 14
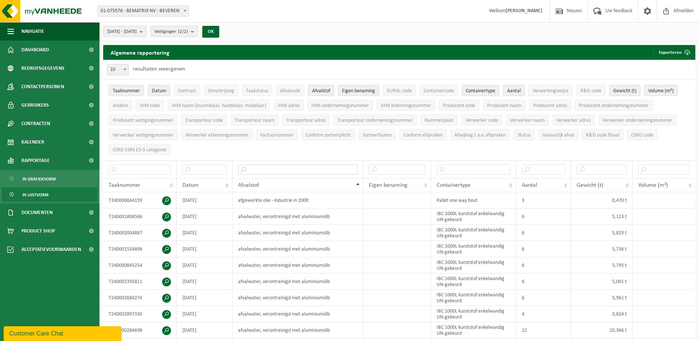
click at [259, 167] on input "text" at bounding box center [298, 169] width 120 height 10
click at [279, 215] on td "afvalwater, verontreinigd met aluminiumslib" at bounding box center [298, 216] width 131 height 16
click at [358, 182] on th "Afvalstof" at bounding box center [298, 185] width 131 height 14
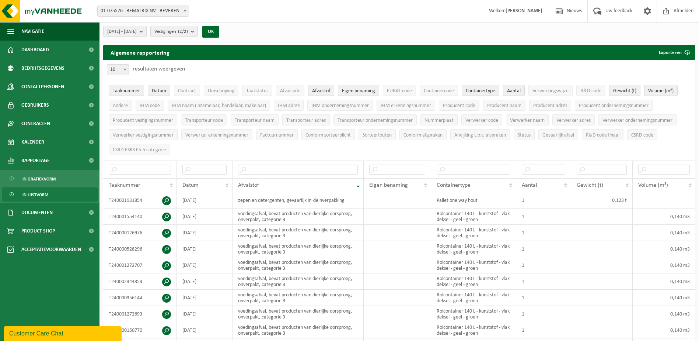
click at [128, 93] on span "Taaknummer" at bounding box center [126, 91] width 27 height 6
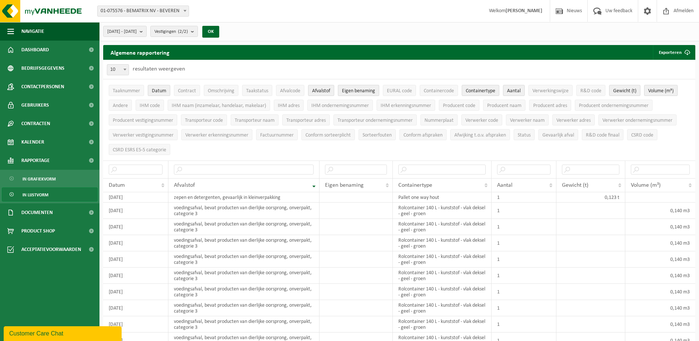
click at [365, 93] on span "Eigen benaming" at bounding box center [358, 91] width 33 height 6
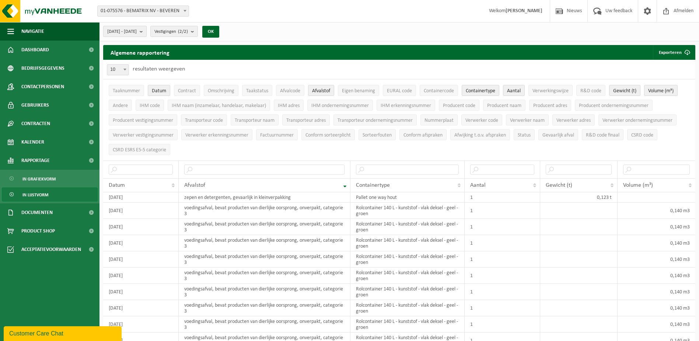
click at [146, 27] on b "submit" at bounding box center [143, 31] width 7 height 10
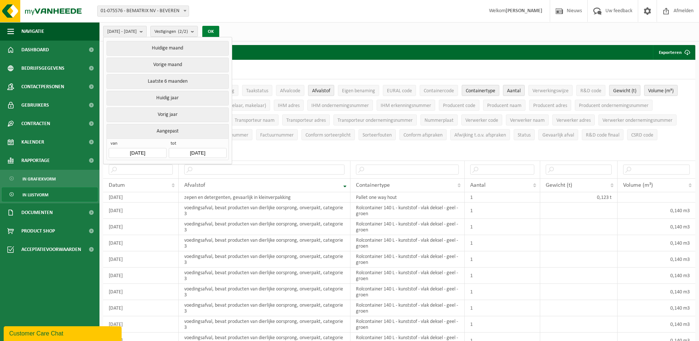
click at [219, 29] on button "OK" at bounding box center [210, 32] width 17 height 12
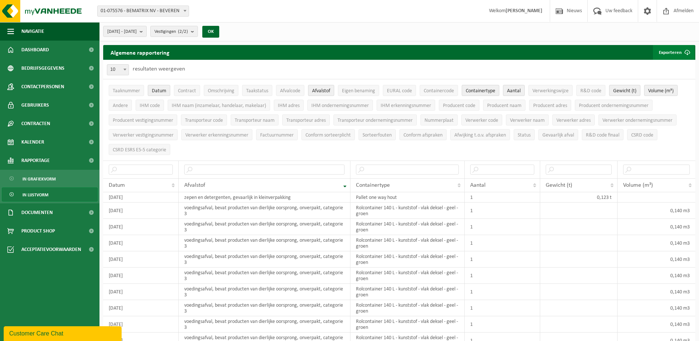
click at [672, 51] on button "Exporteren" at bounding box center [674, 52] width 42 height 15
click at [668, 66] on link "Enkel mijn selectie" at bounding box center [661, 67] width 67 height 15
click at [471, 70] on div "10 25 50 100 10 resultaten weergeven" at bounding box center [399, 69] width 592 height 19
click at [685, 136] on ul "Taaknummer Datum Contract Omschrijving Taakstatus Afvalcode Afvalstof Eigen ben…" at bounding box center [399, 119] width 592 height 81
click at [608, 72] on div "10 25 50 100 10 resultaten weergeven" at bounding box center [399, 69] width 592 height 19
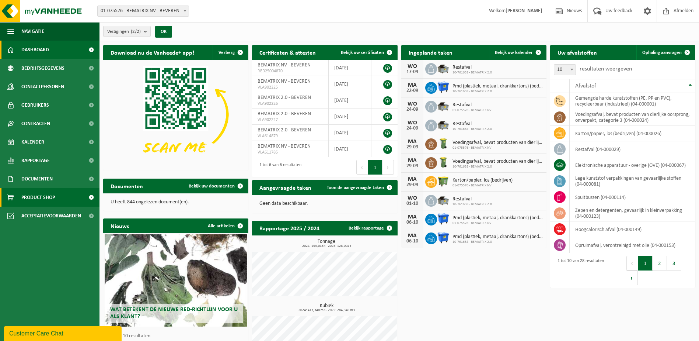
click at [54, 194] on span "Product Shop" at bounding box center [38, 197] width 34 height 18
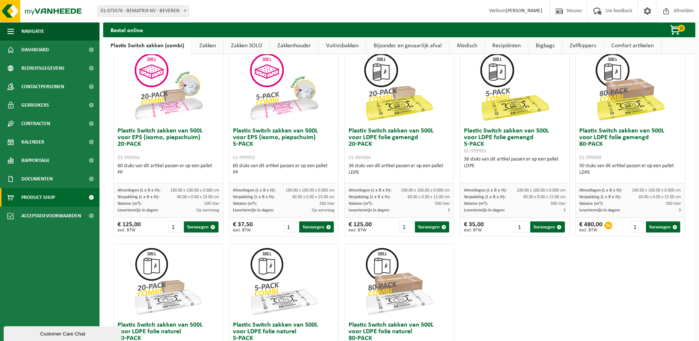
scroll to position [241, 0]
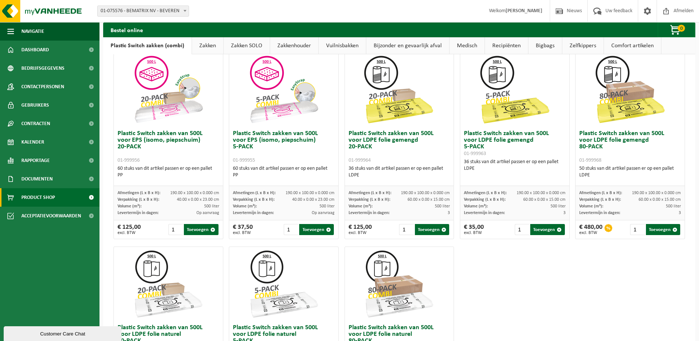
click at [209, 49] on link "Zakken" at bounding box center [207, 45] width 31 height 17
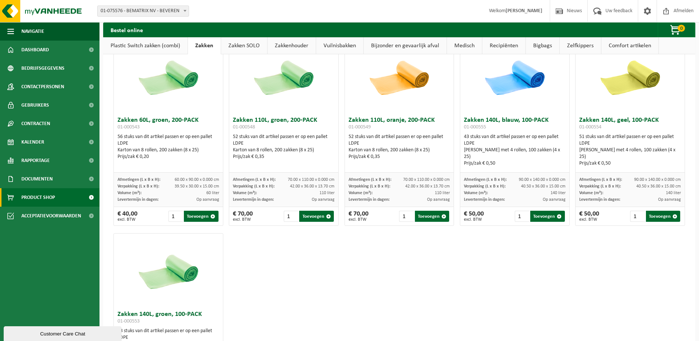
scroll to position [831, 0]
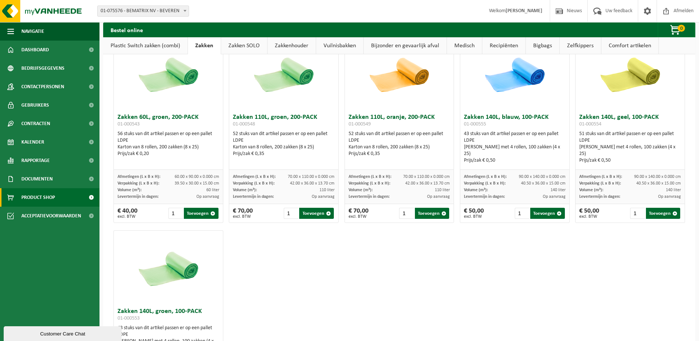
click at [235, 44] on link "Zakken SOLO" at bounding box center [244, 45] width 46 height 17
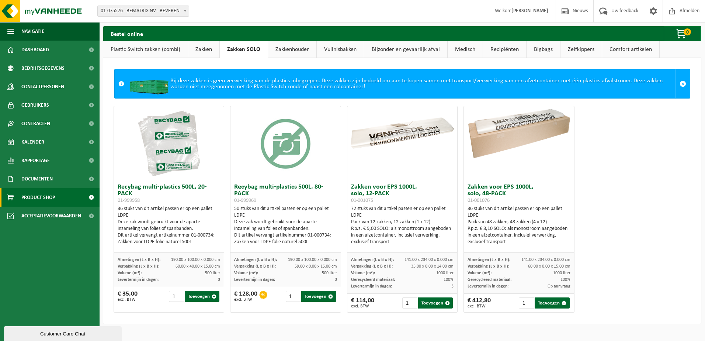
click at [285, 45] on link "Zakkenhouder" at bounding box center [292, 49] width 48 height 17
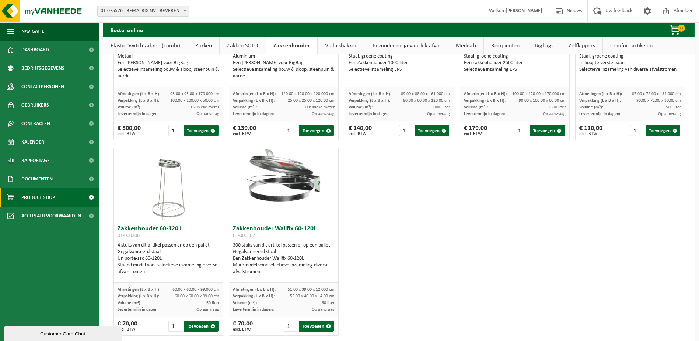
scroll to position [130, 0]
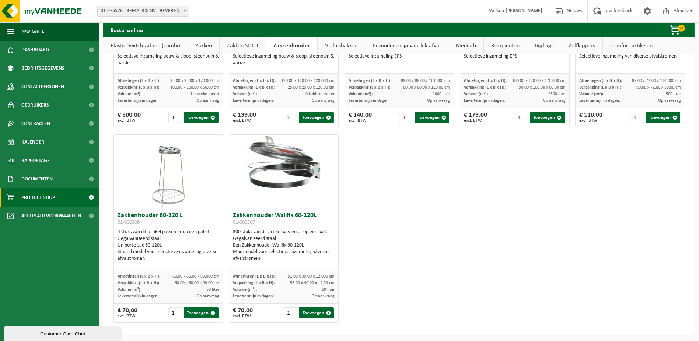
click at [343, 42] on link "Vuilnisbakken" at bounding box center [341, 45] width 47 height 17
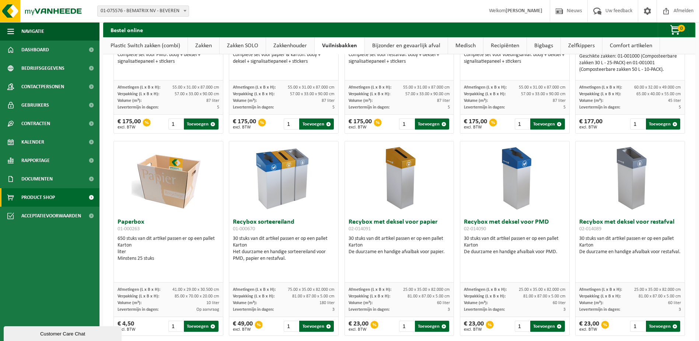
click at [385, 45] on link "Bijzonder en gevaarlijk afval" at bounding box center [406, 45] width 83 height 17
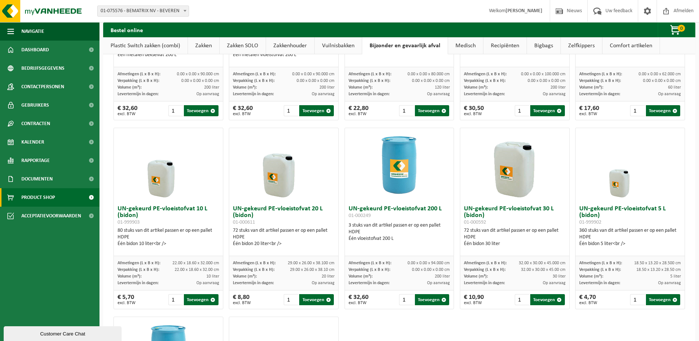
click at [468, 42] on link "Medisch" at bounding box center [465, 45] width 35 height 17
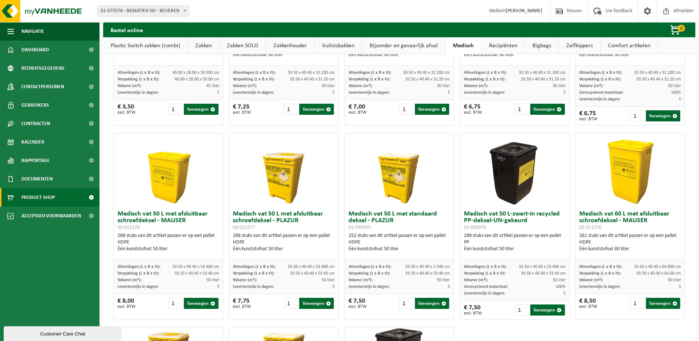
click at [508, 45] on link "Recipiënten" at bounding box center [503, 45] width 43 height 17
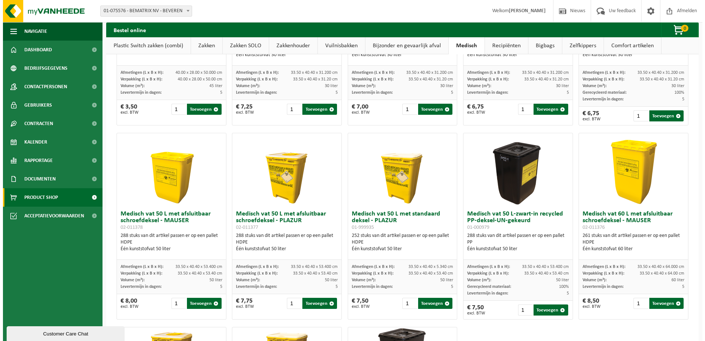
scroll to position [0, 0]
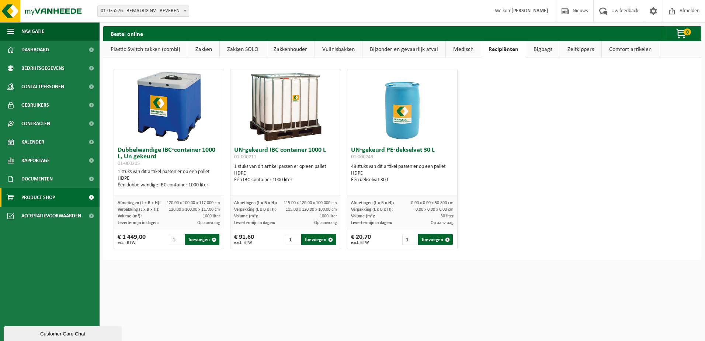
click at [542, 52] on link "Bigbags" at bounding box center [543, 49] width 34 height 17
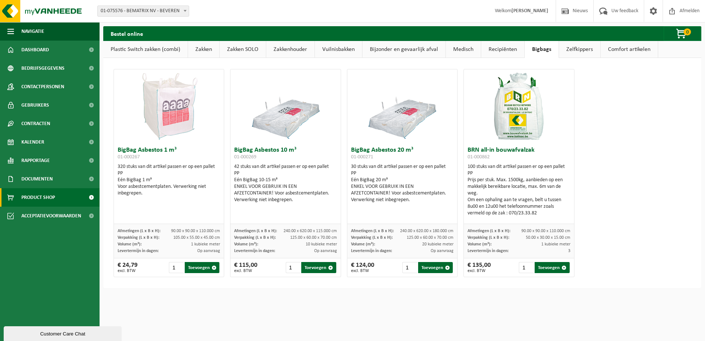
click at [564, 48] on link "Zelfkippers" at bounding box center [579, 49] width 41 height 17
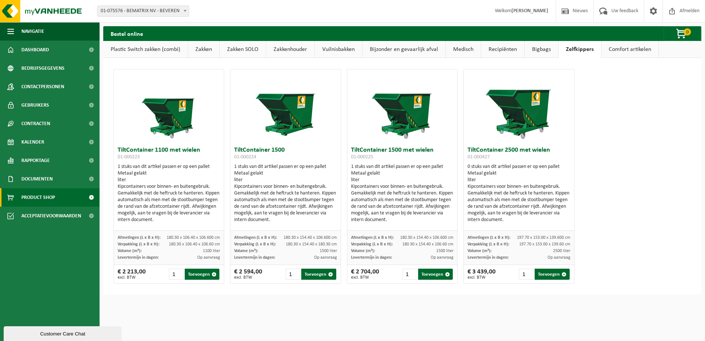
click at [620, 46] on link "Comfort artikelen" at bounding box center [629, 49] width 57 height 17
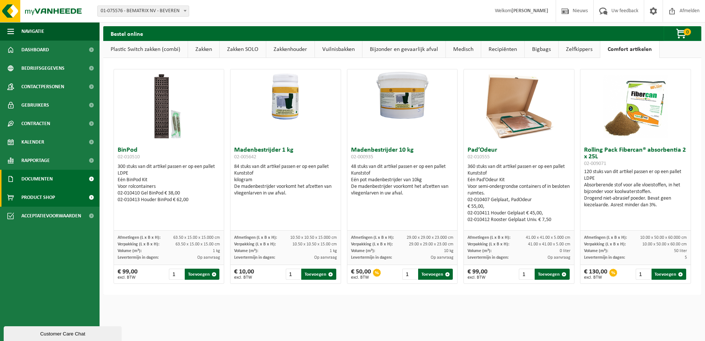
click at [48, 177] on span "Documenten" at bounding box center [36, 179] width 31 height 18
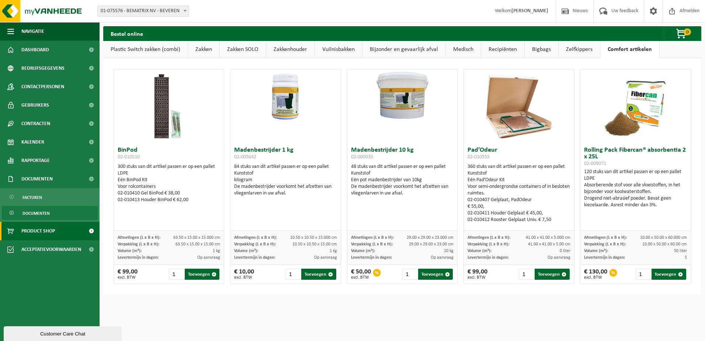
click at [43, 211] on span "Documenten" at bounding box center [35, 213] width 27 height 14
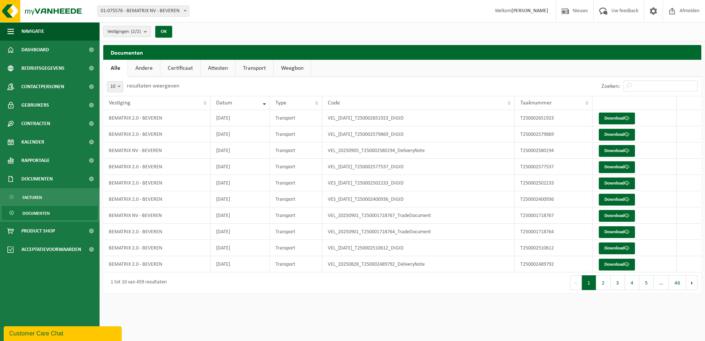
click at [289, 66] on link "Weegbon" at bounding box center [292, 68] width 37 height 17
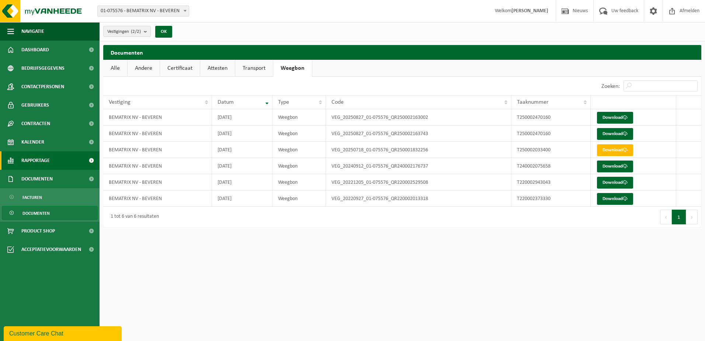
click at [51, 158] on link "Rapportage" at bounding box center [50, 160] width 100 height 18
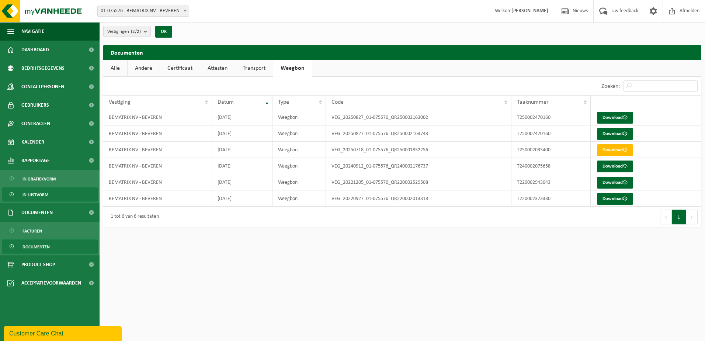
click at [39, 196] on span "In lijstvorm" at bounding box center [35, 195] width 26 height 14
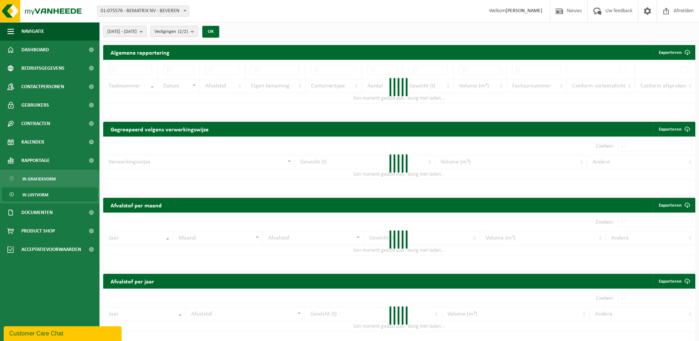
click at [146, 30] on b "submit" at bounding box center [143, 31] width 7 height 10
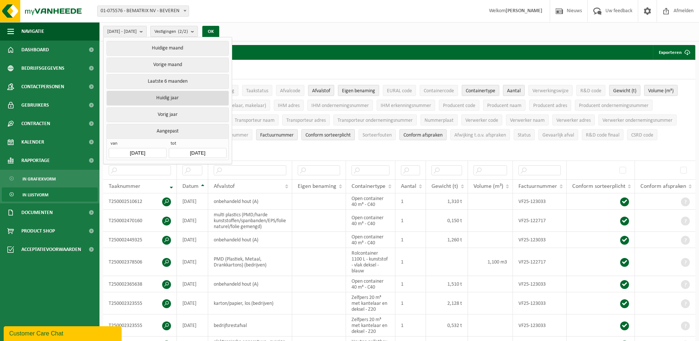
click at [181, 98] on button "Huidig jaar" at bounding box center [168, 98] width 122 height 15
type input "[DATE]"
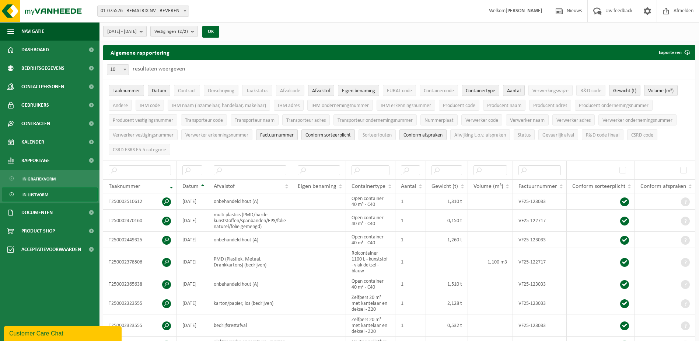
click at [147, 33] on button "[DATE] - [DATE]" at bounding box center [125, 31] width 44 height 11
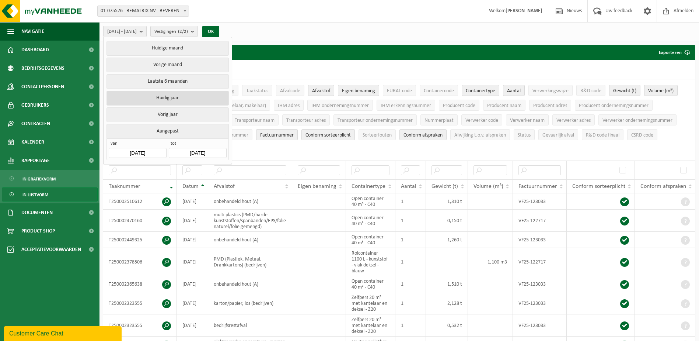
click at [199, 98] on button "Huidig jaar" at bounding box center [168, 98] width 122 height 15
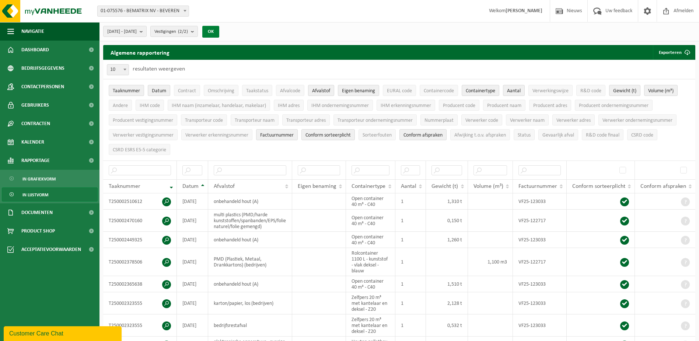
click at [219, 31] on button "OK" at bounding box center [210, 32] width 17 height 12
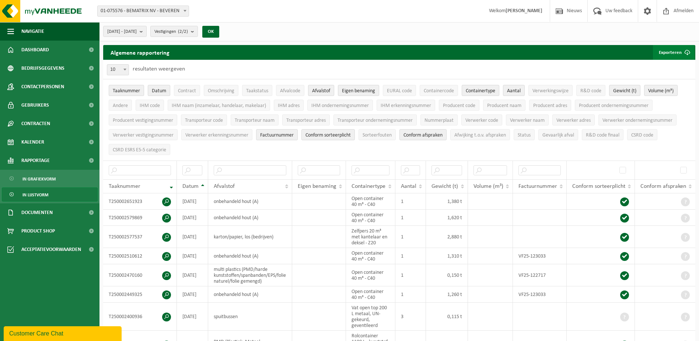
click at [689, 48] on span "submit" at bounding box center [687, 52] width 15 height 15
click at [671, 81] on link "Alle beschikbare kolommen" at bounding box center [661, 81] width 67 height 15
click at [474, 66] on div "10 25 50 100 10 resultaten weergeven" at bounding box center [399, 69] width 592 height 19
click at [585, 74] on div "10 25 50 100 10 resultaten weergeven" at bounding box center [399, 69] width 592 height 19
click at [582, 70] on div "10 25 50 100 10 resultaten weergeven" at bounding box center [399, 69] width 592 height 19
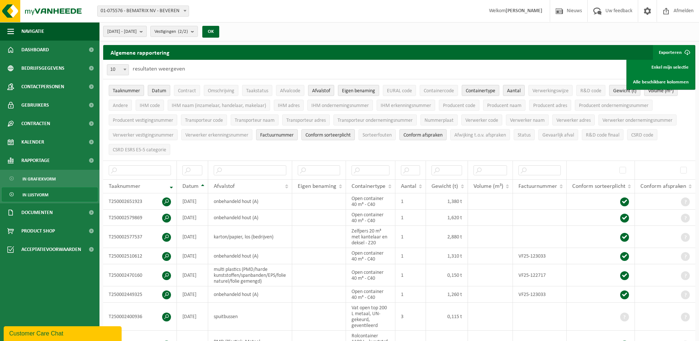
click at [137, 32] on span "[DATE] - [DATE]" at bounding box center [121, 31] width 29 height 11
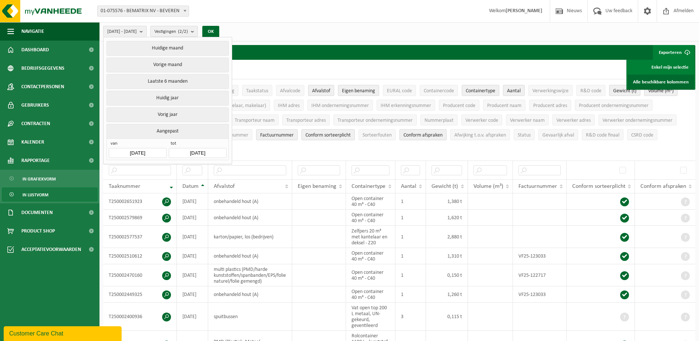
click at [670, 83] on link "Alle beschikbare kolommen" at bounding box center [661, 81] width 67 height 15
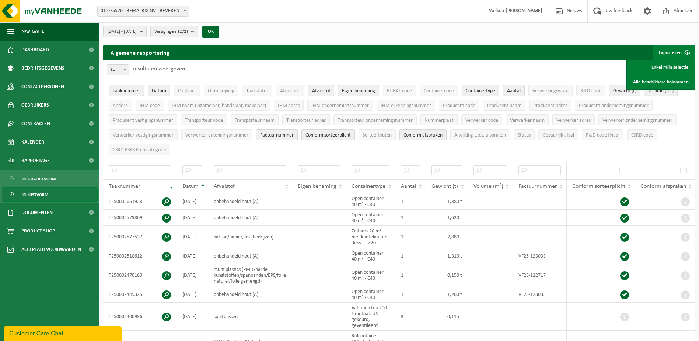
click at [137, 35] on span "2025-01-01 - 2025-09-16" at bounding box center [121, 31] width 29 height 11
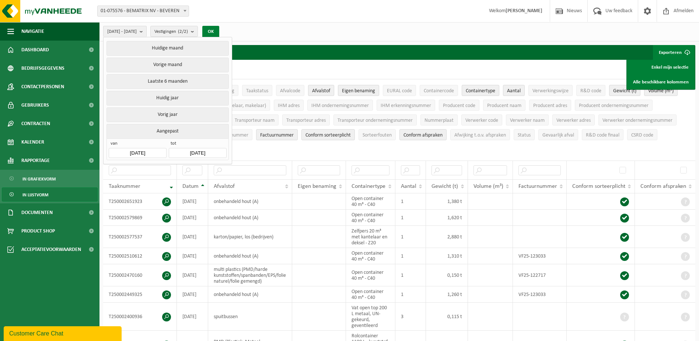
click at [219, 31] on button "OK" at bounding box center [210, 32] width 17 height 12
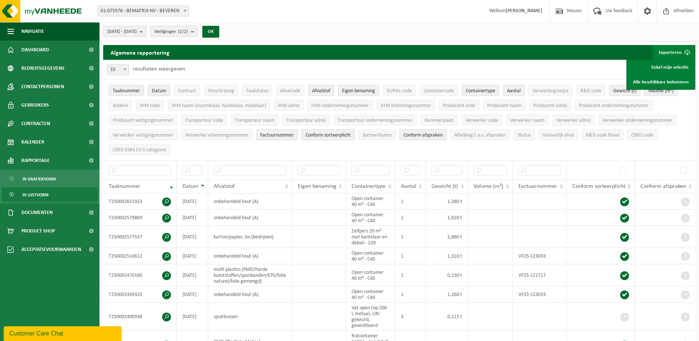
click at [682, 50] on span "submit" at bounding box center [687, 52] width 15 height 15
click at [686, 54] on span "submit" at bounding box center [687, 52] width 15 height 15
click at [664, 83] on link "Alle beschikbare kolommen" at bounding box center [661, 81] width 67 height 15
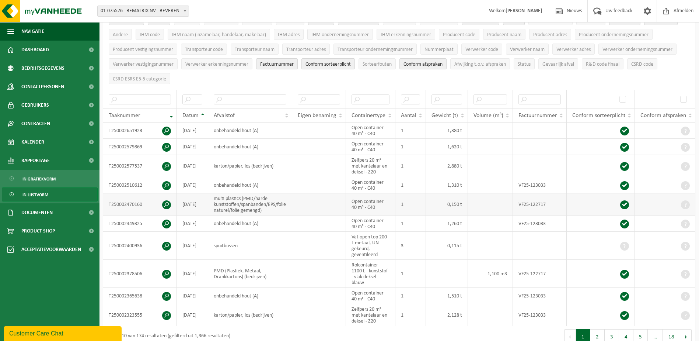
scroll to position [74, 0]
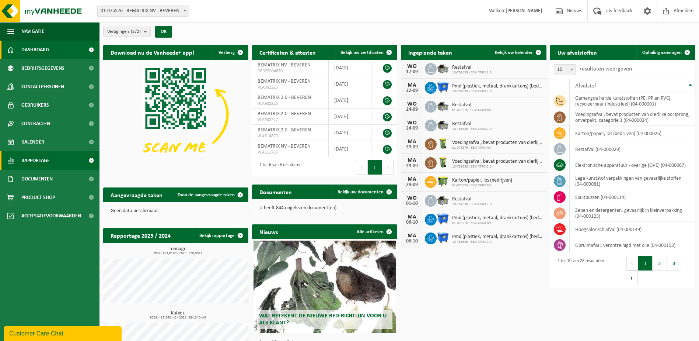
click at [51, 162] on link "Rapportage" at bounding box center [50, 160] width 100 height 18
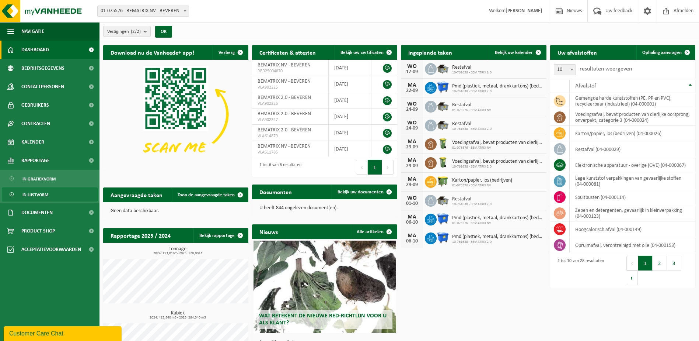
click at [38, 194] on span "In lijstvorm" at bounding box center [35, 195] width 26 height 14
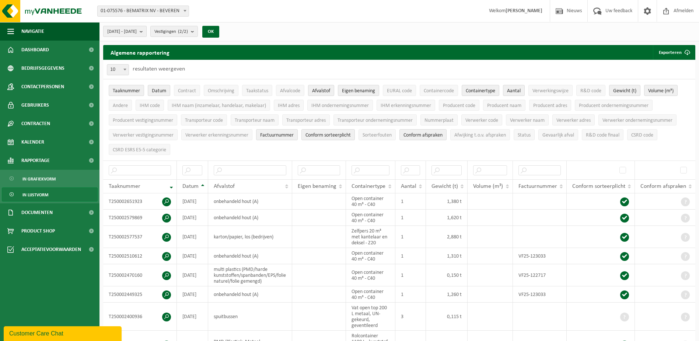
click at [147, 33] on button "[DATE] - [DATE]" at bounding box center [125, 31] width 44 height 11
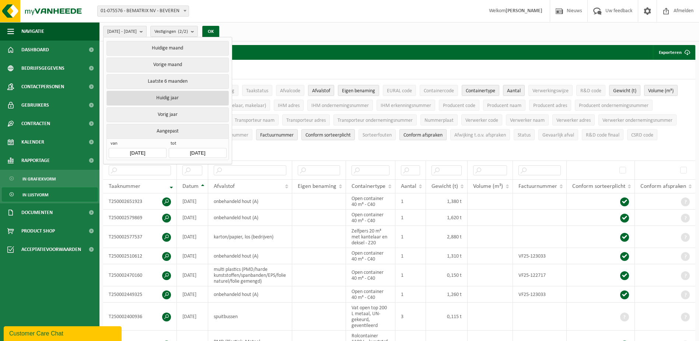
click at [175, 99] on button "Huidig jaar" at bounding box center [168, 98] width 122 height 15
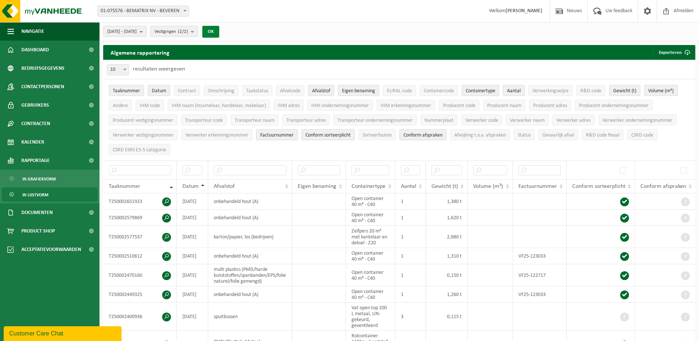
click at [219, 32] on button "OK" at bounding box center [210, 32] width 17 height 12
click at [686, 49] on span "submit" at bounding box center [687, 52] width 15 height 15
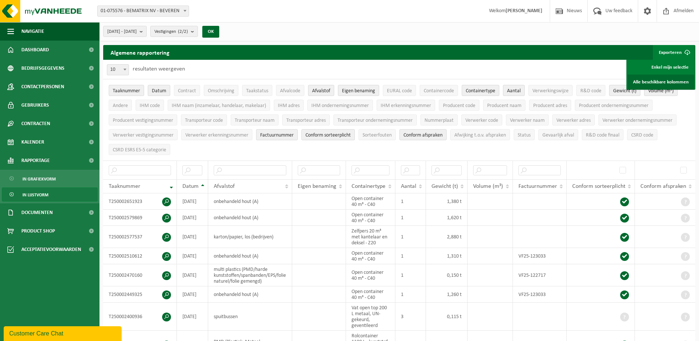
click at [667, 83] on link "Alle beschikbare kolommen" at bounding box center [661, 81] width 67 height 15
click at [452, 32] on div "[DATE] - [DATE] Huidige maand Vorige maand Laatste 6 maanden Huidig jaar Vorig …" at bounding box center [400, 31] width 600 height 19
